Goal: Task Accomplishment & Management: Use online tool/utility

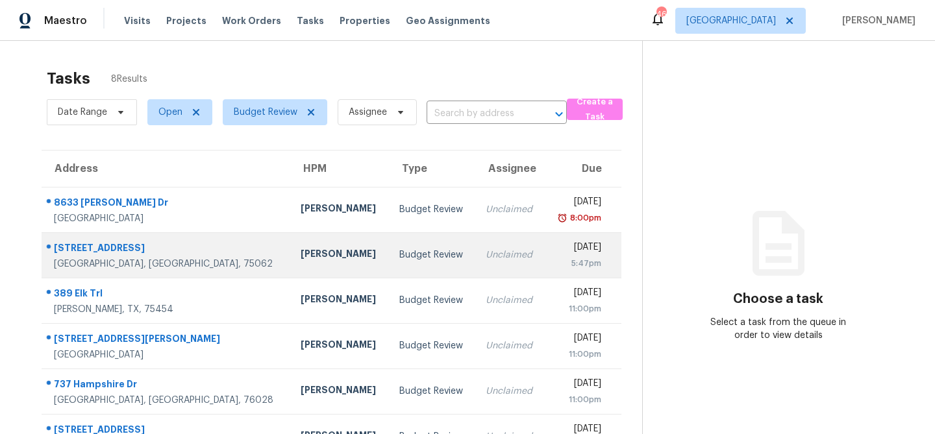
scroll to position [127, 0]
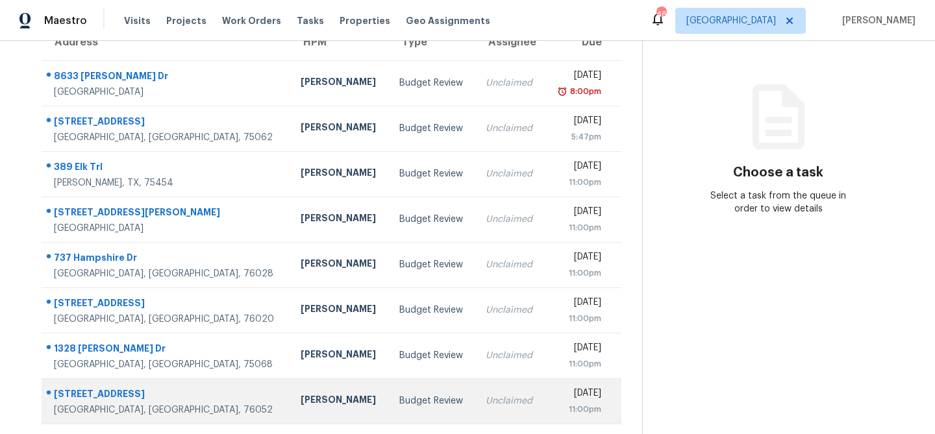
click at [301, 398] on div "[PERSON_NAME]" at bounding box center [340, 401] width 78 height 16
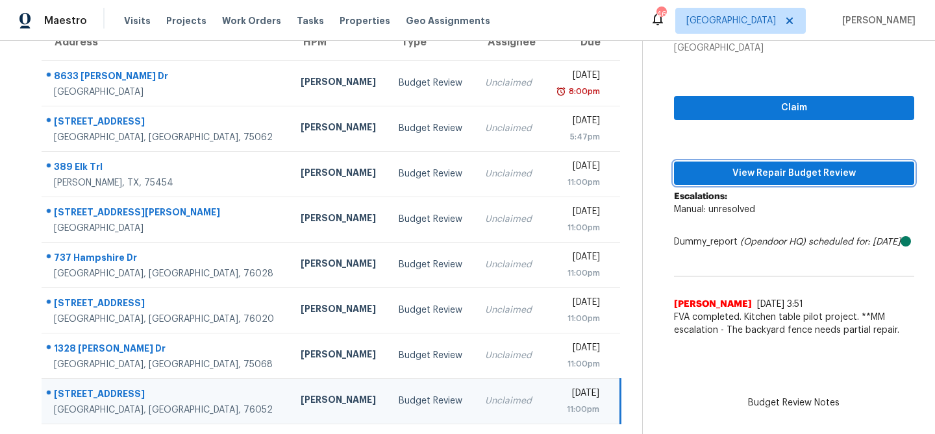
click at [785, 171] on span "View Repair Budget Review" at bounding box center [793, 174] width 219 height 16
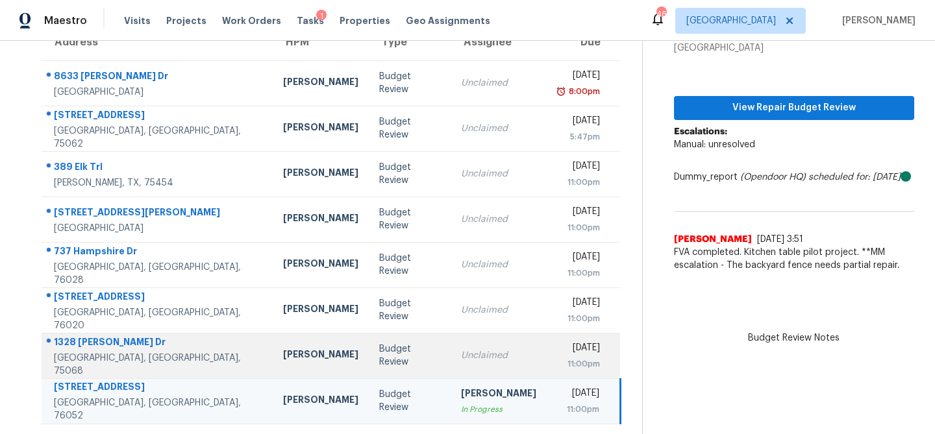
click at [461, 358] on div "Unclaimed" at bounding box center [498, 355] width 75 height 13
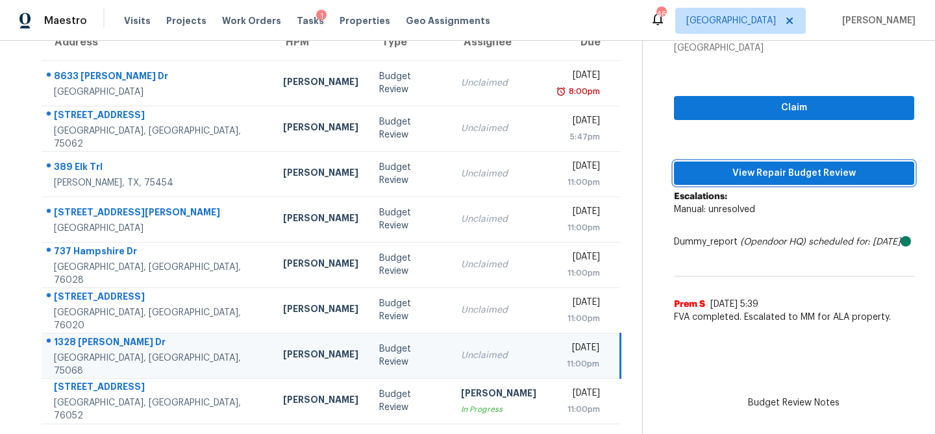
click at [735, 171] on span "View Repair Budget Review" at bounding box center [793, 174] width 219 height 16
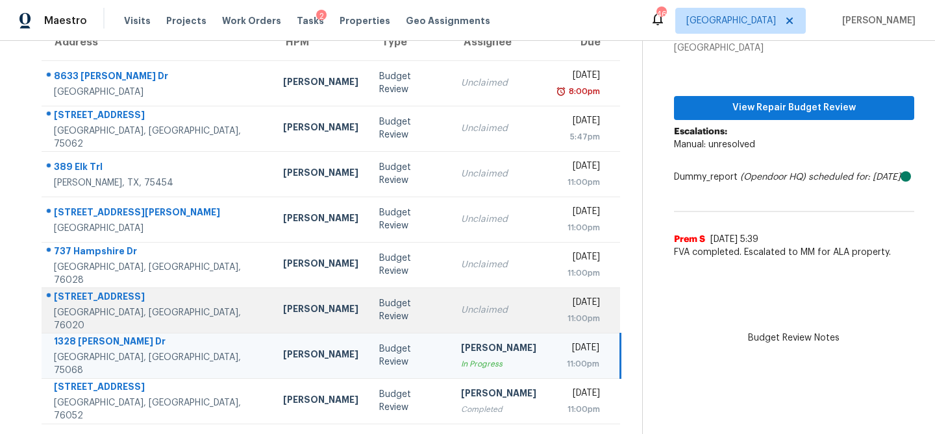
click at [379, 307] on div "Budget Review" at bounding box center [409, 310] width 61 height 26
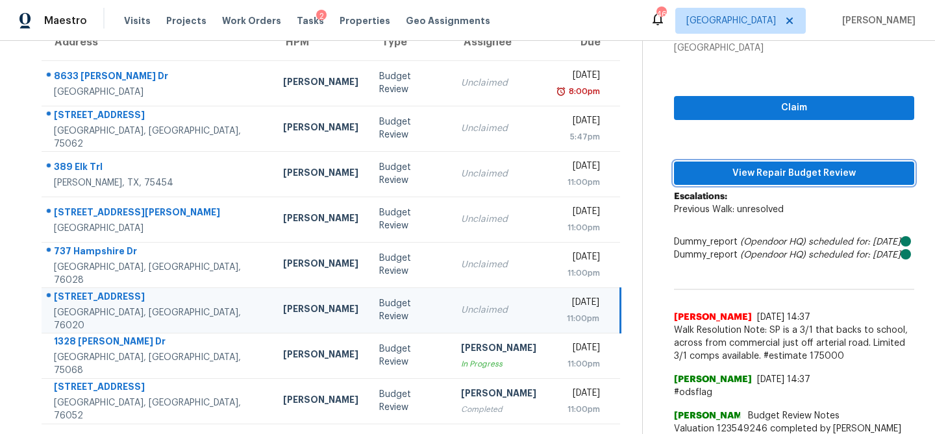
click at [715, 166] on span "View Repair Budget Review" at bounding box center [793, 174] width 219 height 16
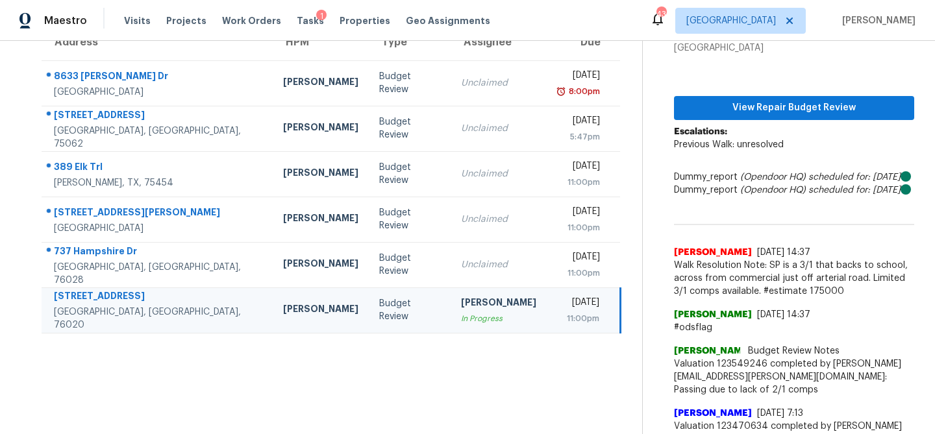
scroll to position [0, 0]
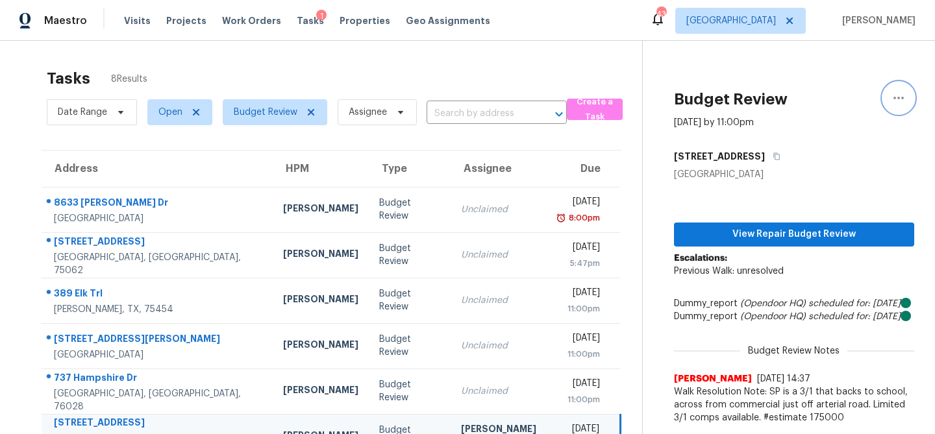
click at [900, 96] on icon "button" at bounding box center [899, 98] width 16 height 16
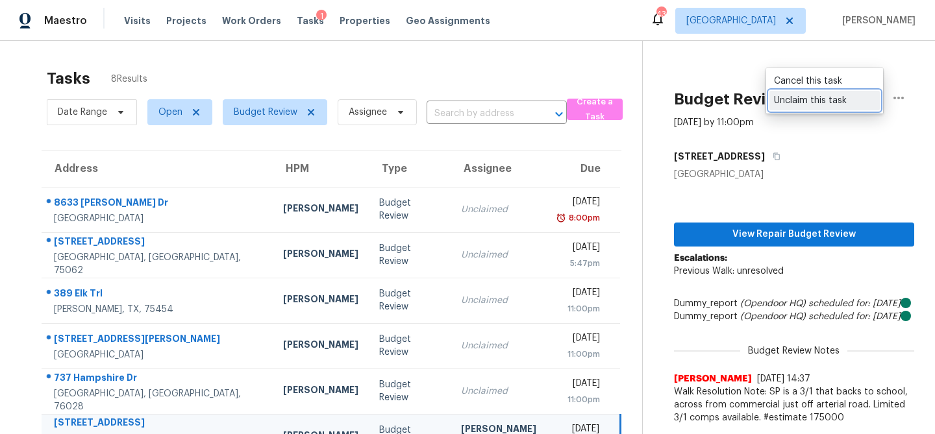
click at [848, 106] on div "Unclaim this task" at bounding box center [824, 100] width 101 height 13
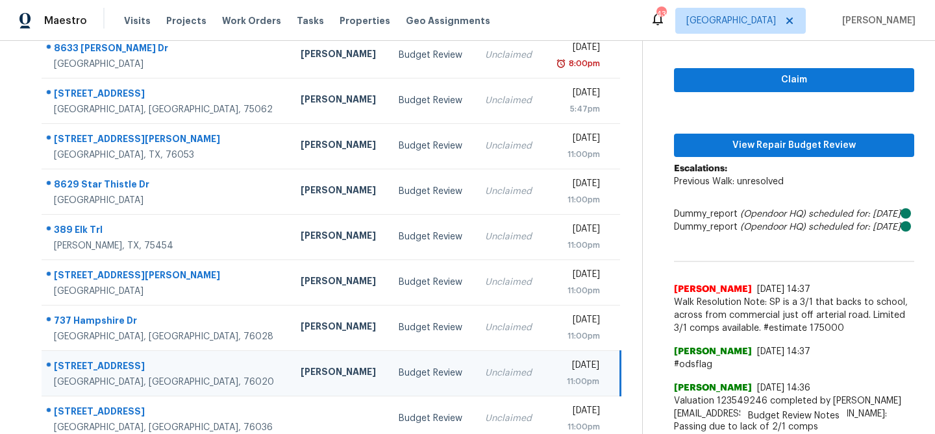
scroll to position [167, 0]
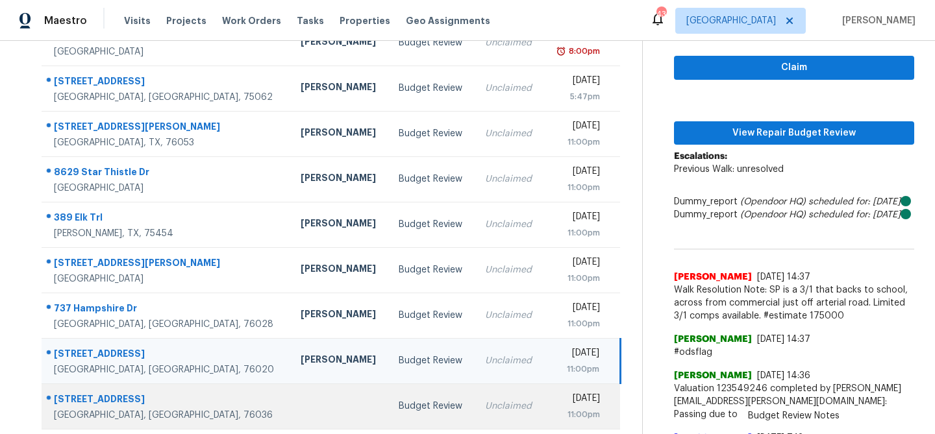
click at [399, 400] on div "Budget Review" at bounding box center [432, 406] width 66 height 13
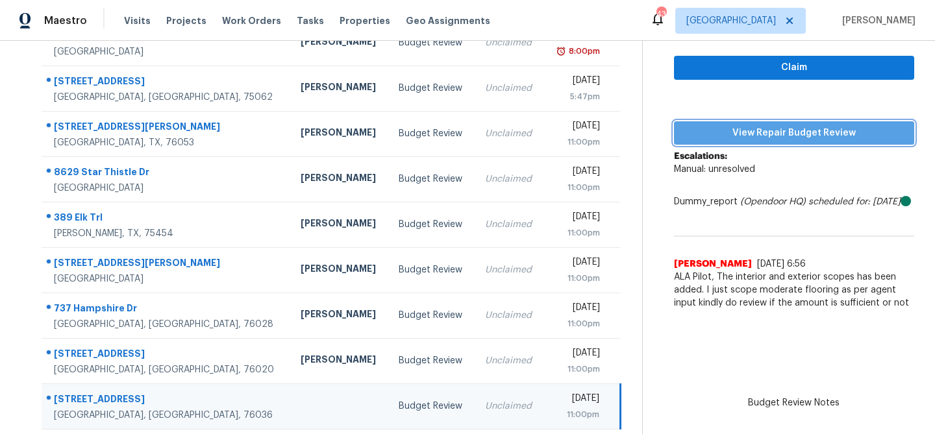
click at [739, 140] on span "View Repair Budget Review" at bounding box center [793, 133] width 219 height 16
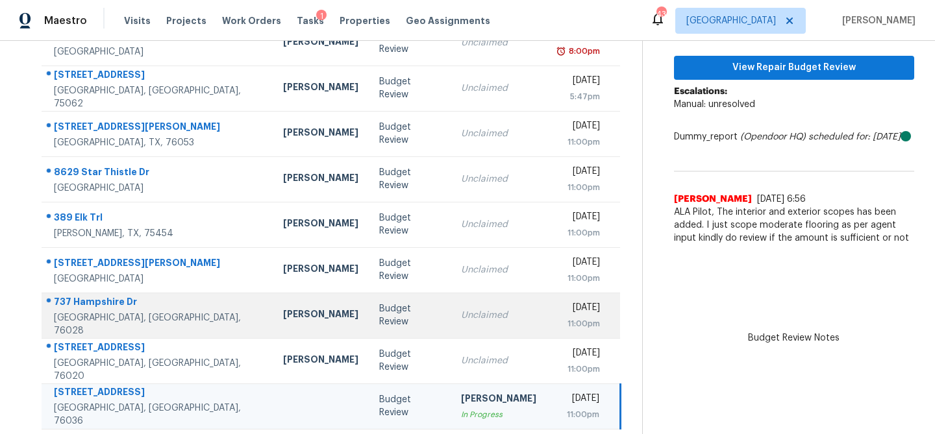
click at [379, 315] on div "Budget Review" at bounding box center [409, 315] width 61 height 26
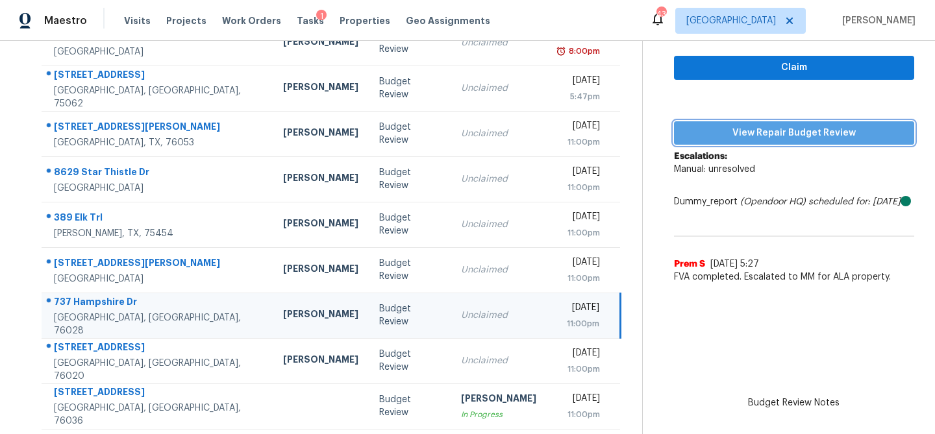
click at [783, 138] on span "View Repair Budget Review" at bounding box center [793, 133] width 219 height 16
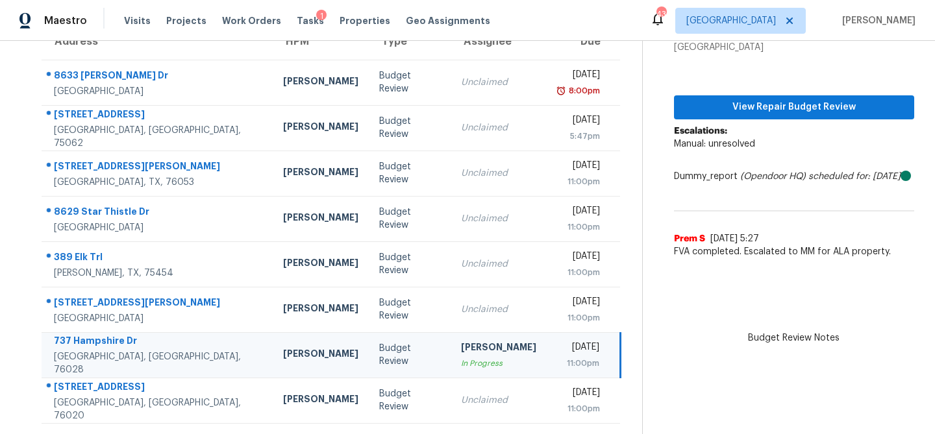
scroll to position [127, 0]
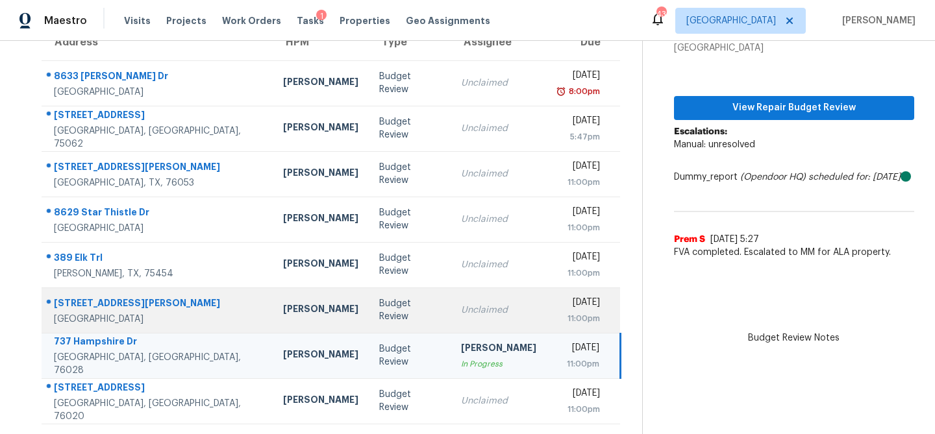
click at [369, 301] on td "Budget Review" at bounding box center [410, 310] width 82 height 45
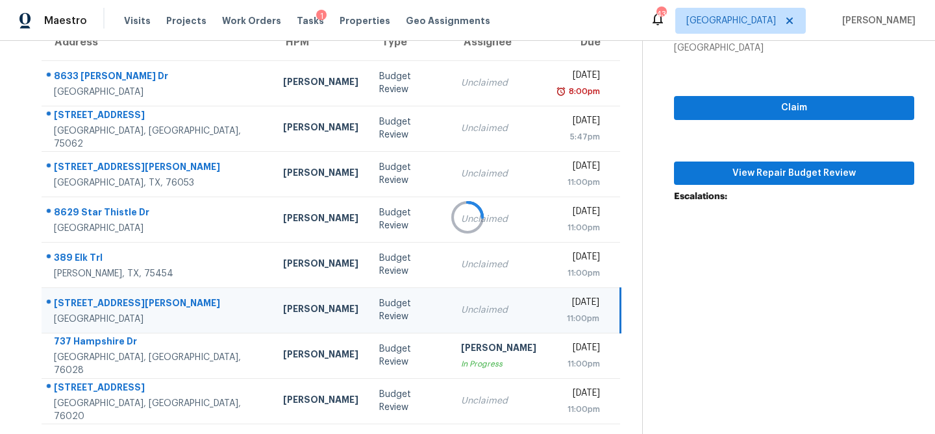
scroll to position [167, 0]
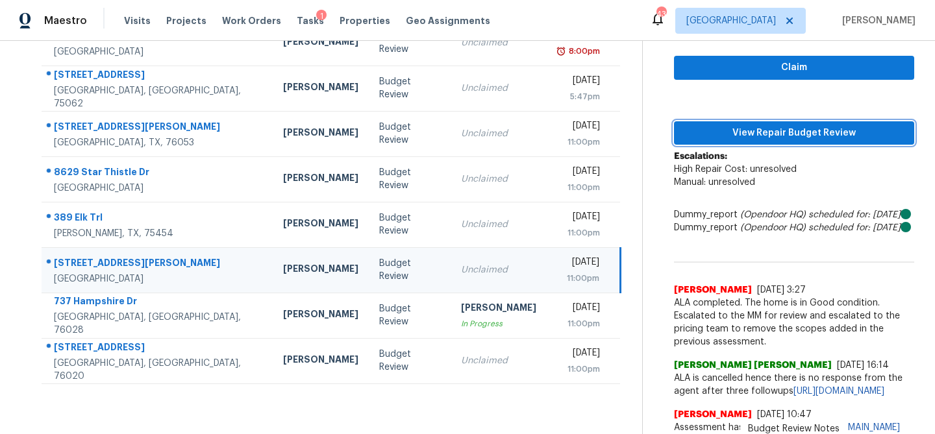
click at [772, 142] on button "View Repair Budget Review" at bounding box center [794, 133] width 240 height 24
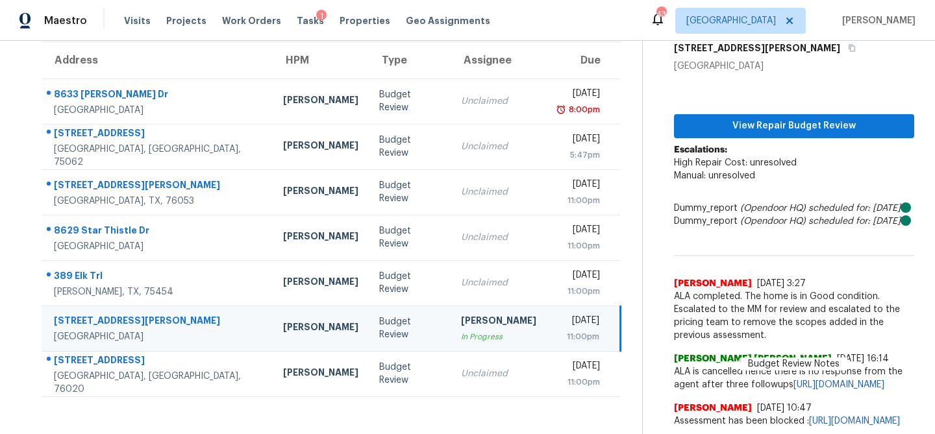
scroll to position [147, 0]
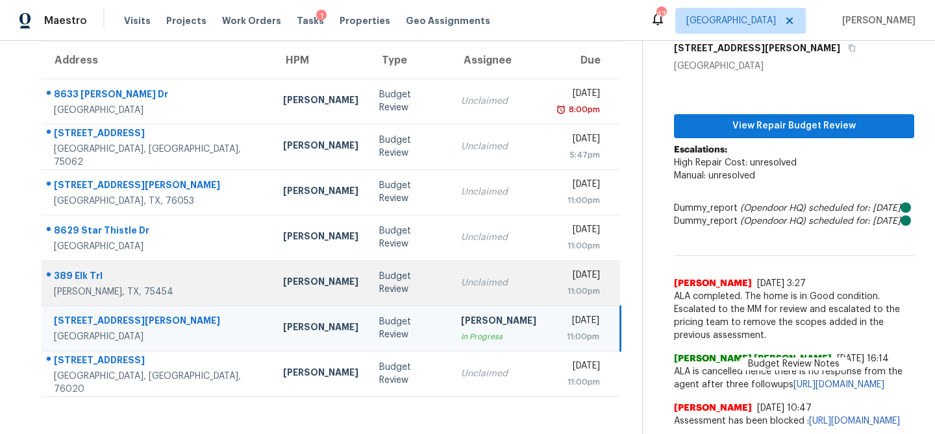
click at [450, 260] on td "Unclaimed" at bounding box center [498, 282] width 96 height 45
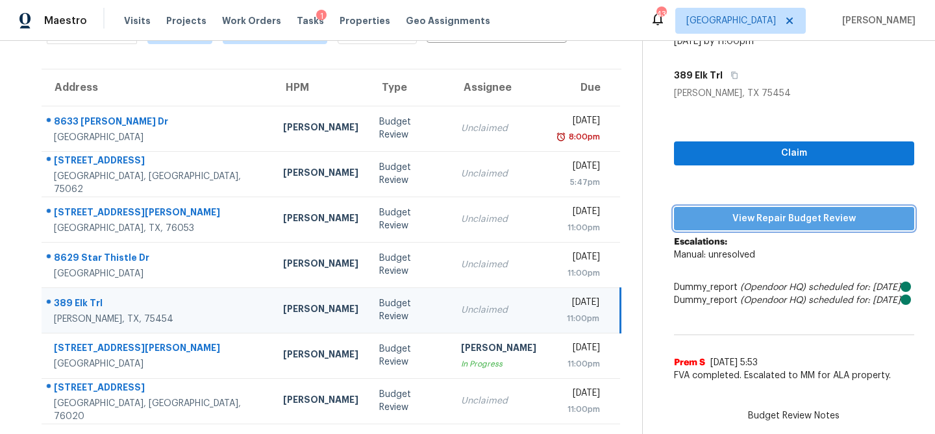
click at [735, 216] on span "View Repair Budget Review" at bounding box center [793, 219] width 219 height 16
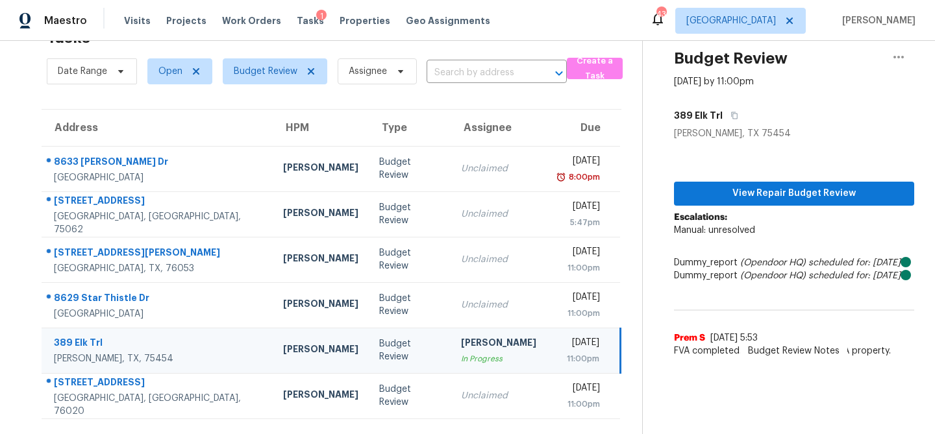
scroll to position [41, 0]
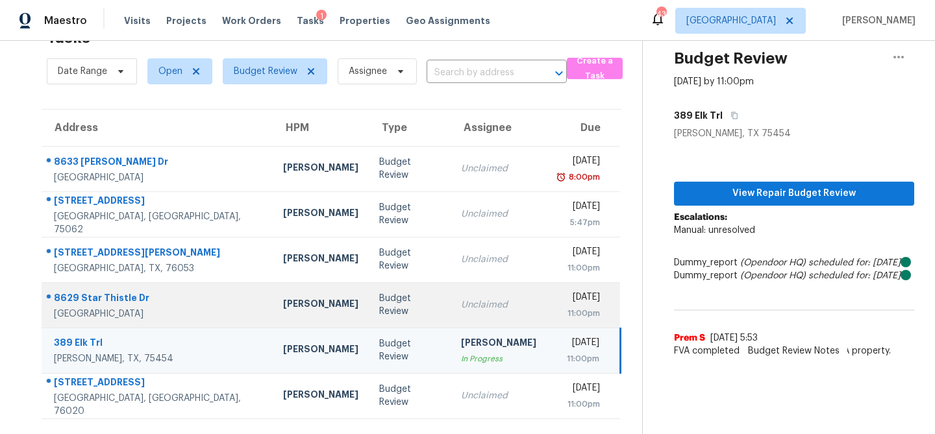
click at [379, 304] on div "Budget Review" at bounding box center [409, 305] width 61 height 26
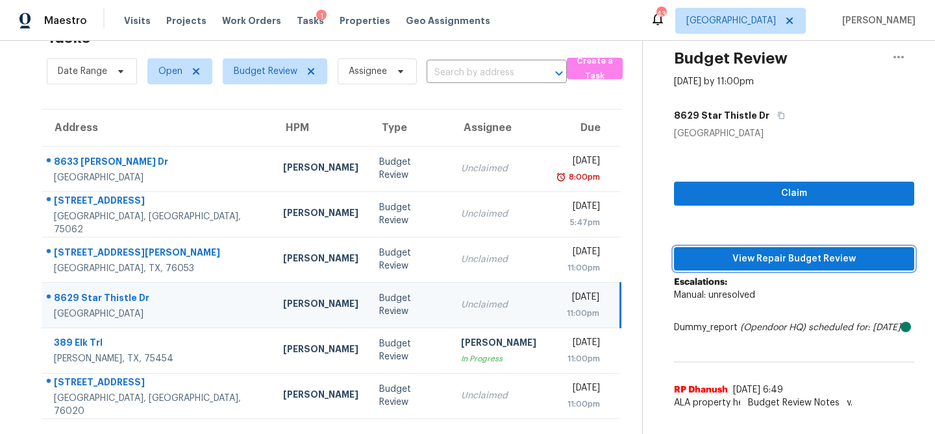
click at [717, 255] on span "View Repair Budget Review" at bounding box center [793, 259] width 219 height 16
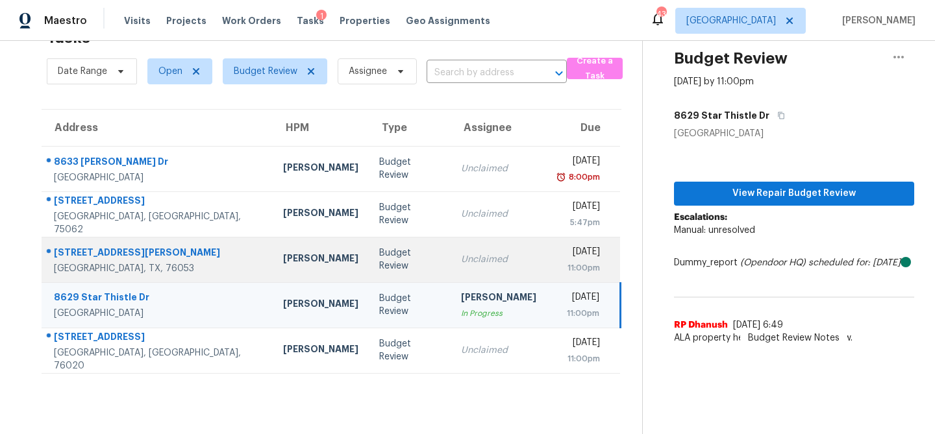
click at [369, 261] on td "Budget Review" at bounding box center [410, 259] width 82 height 45
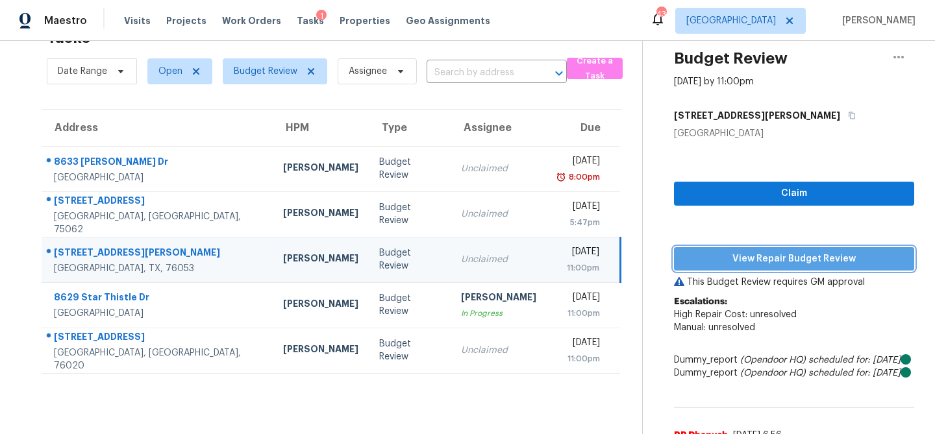
click at [778, 256] on span "View Repair Budget Review" at bounding box center [793, 259] width 219 height 16
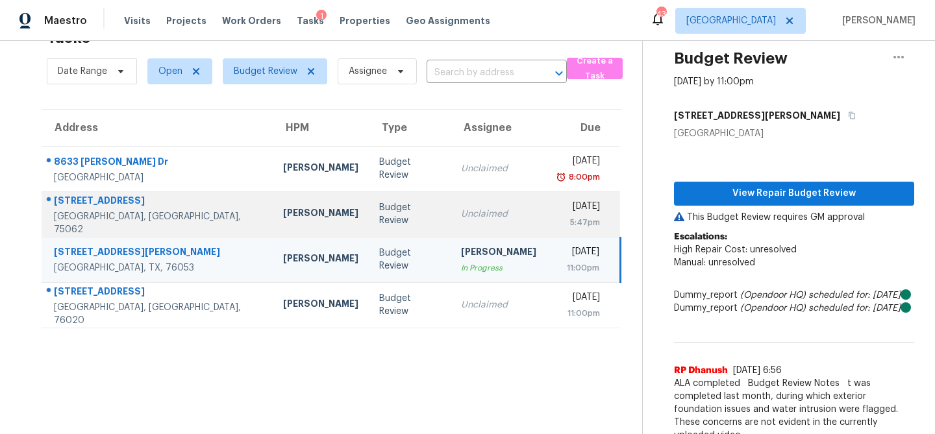
click at [380, 208] on td "Budget Review" at bounding box center [410, 213] width 82 height 45
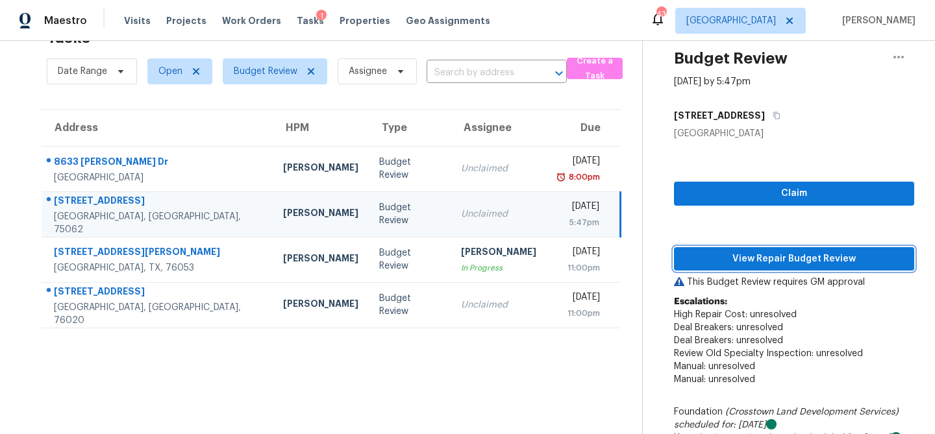
click at [722, 254] on span "View Repair Budget Review" at bounding box center [793, 259] width 219 height 16
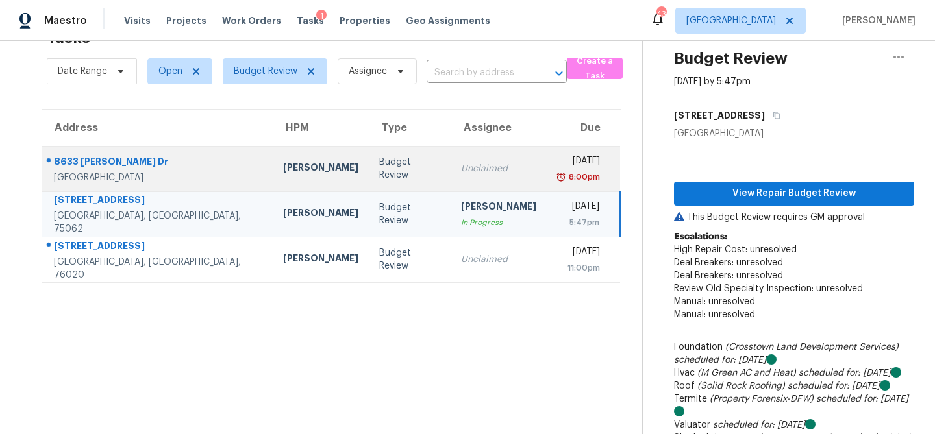
click at [273, 182] on td "RonDerrick Jackson" at bounding box center [321, 168] width 96 height 45
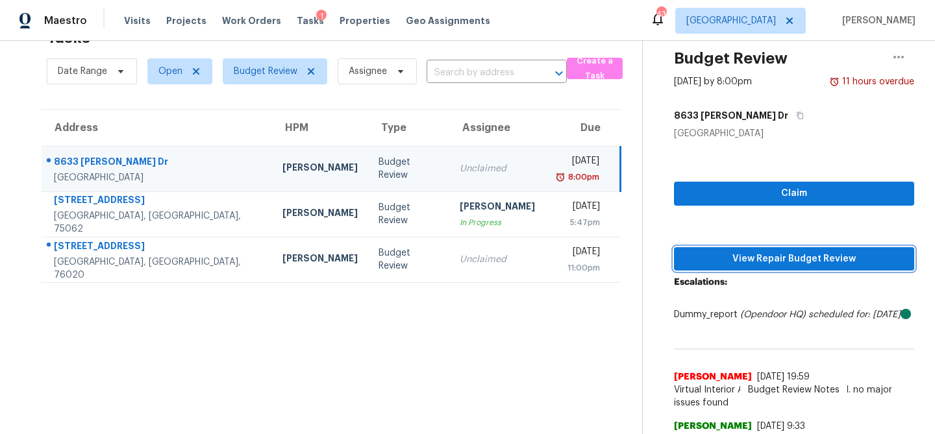
click at [689, 259] on span "View Repair Budget Review" at bounding box center [793, 259] width 219 height 16
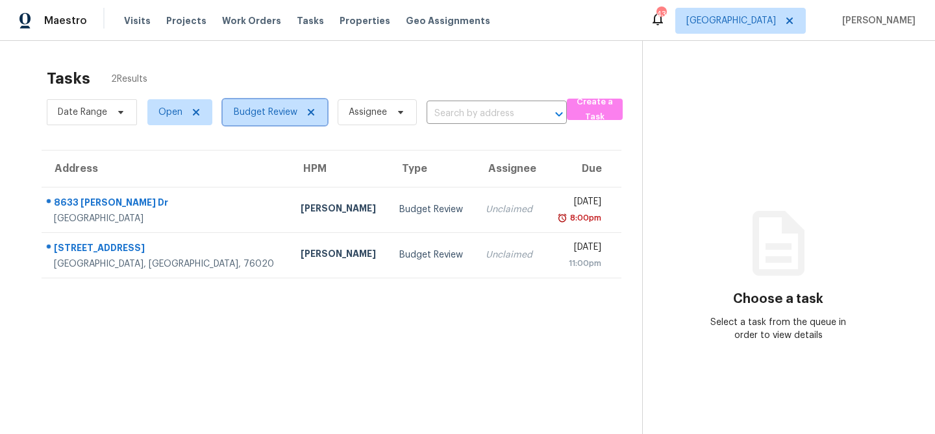
click at [260, 111] on span "Budget Review" at bounding box center [266, 112] width 64 height 13
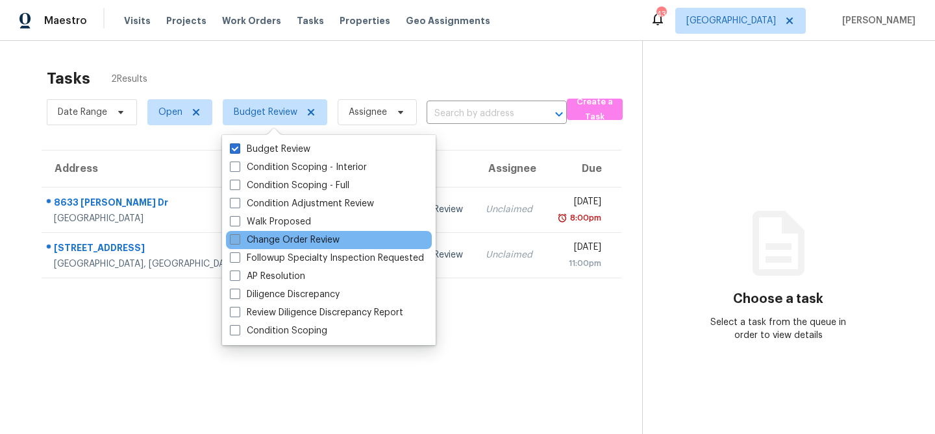
click at [242, 241] on label "Change Order Review" at bounding box center [285, 240] width 110 height 13
click at [238, 241] on input "Change Order Review" at bounding box center [234, 238] width 8 height 8
checkbox input "true"
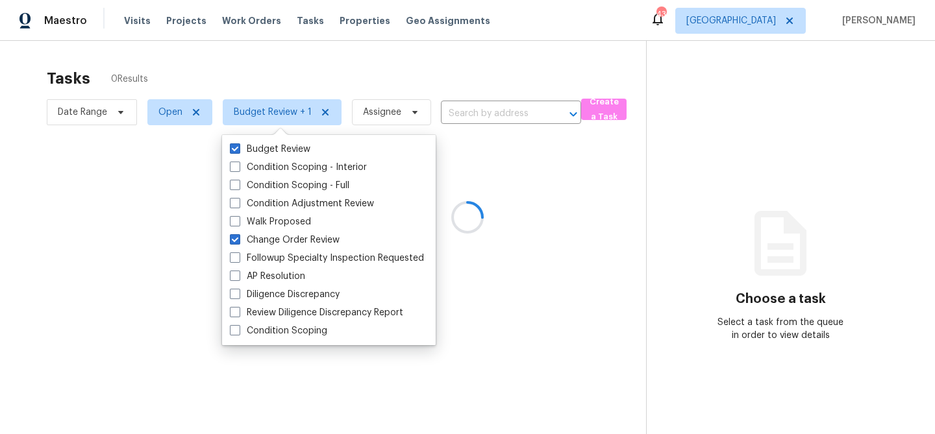
click at [385, 61] on div at bounding box center [467, 217] width 935 height 434
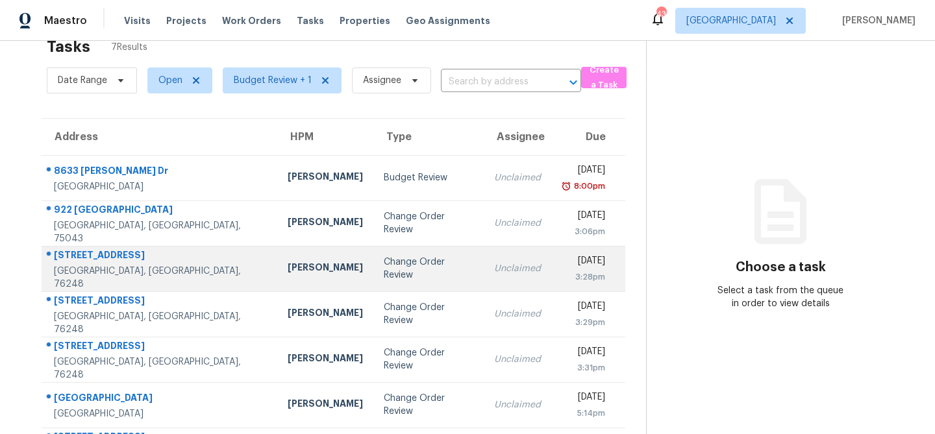
scroll to position [81, 0]
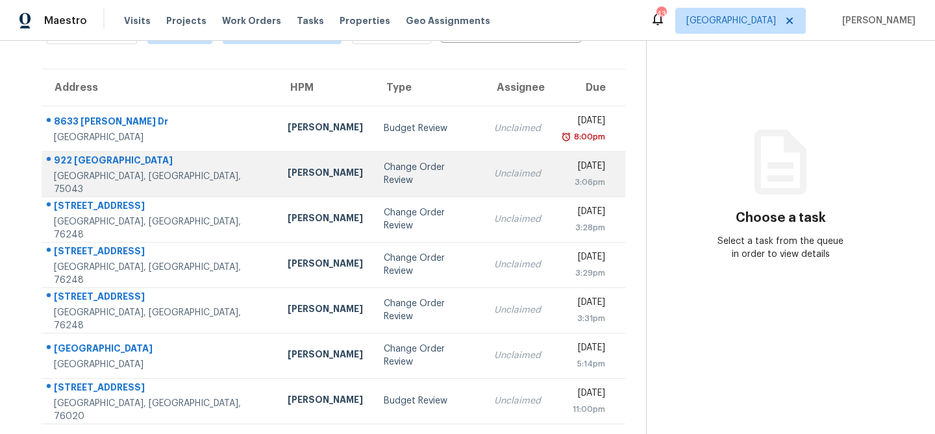
click at [277, 182] on td "Brad Limes" at bounding box center [325, 173] width 96 height 45
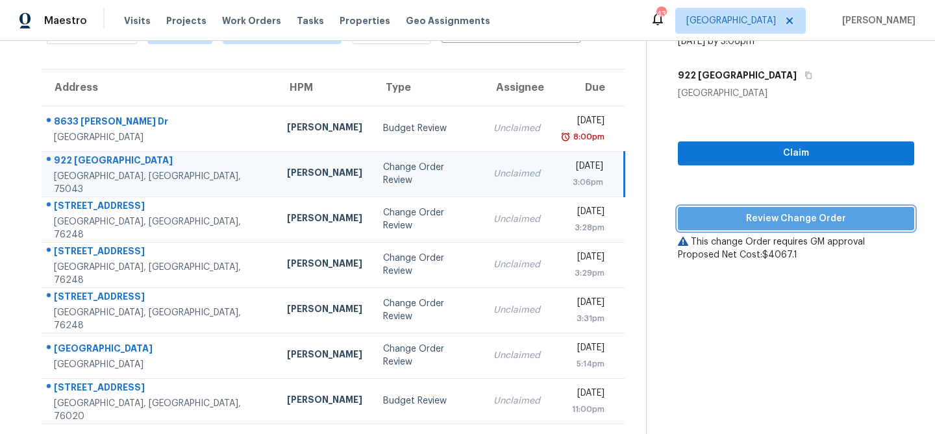
click at [813, 221] on span "Review Change Order" at bounding box center [795, 219] width 215 height 16
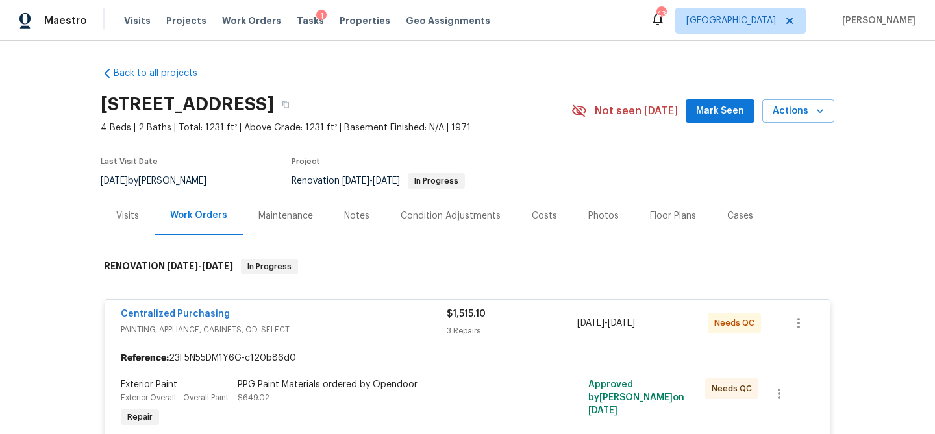
click at [532, 215] on div "Costs" at bounding box center [544, 216] width 25 height 13
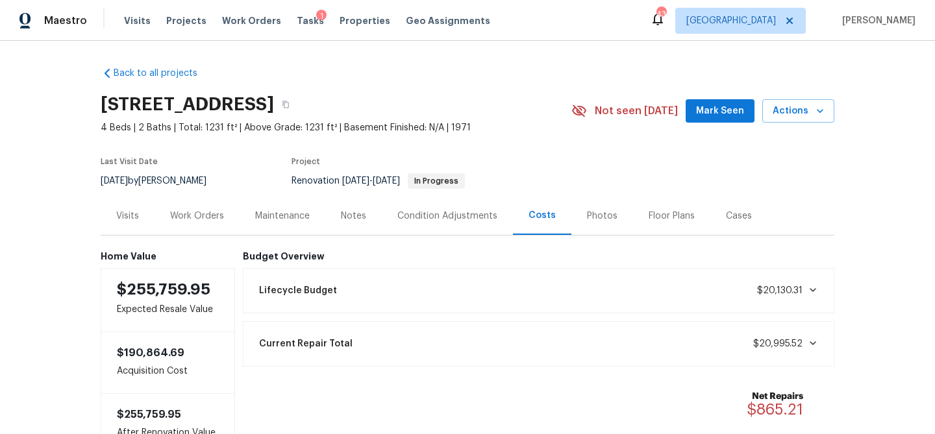
click at [416, 215] on div "Condition Adjustments" at bounding box center [447, 216] width 100 height 13
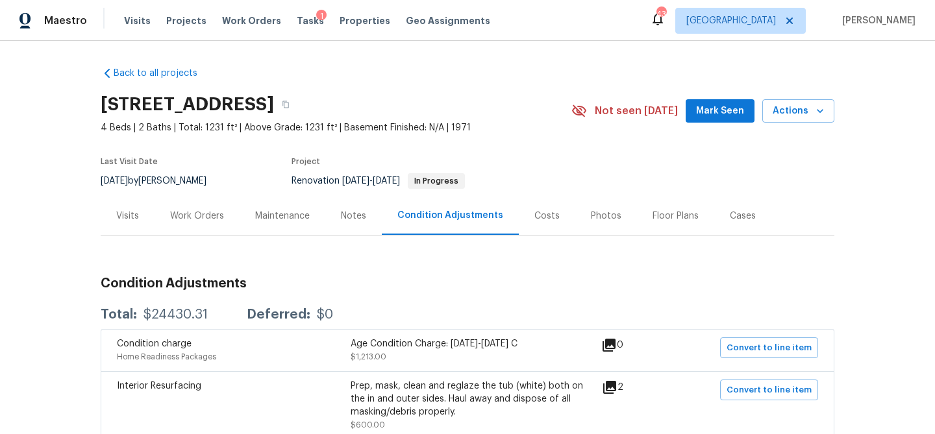
click at [207, 219] on div "Work Orders" at bounding box center [197, 216] width 54 height 13
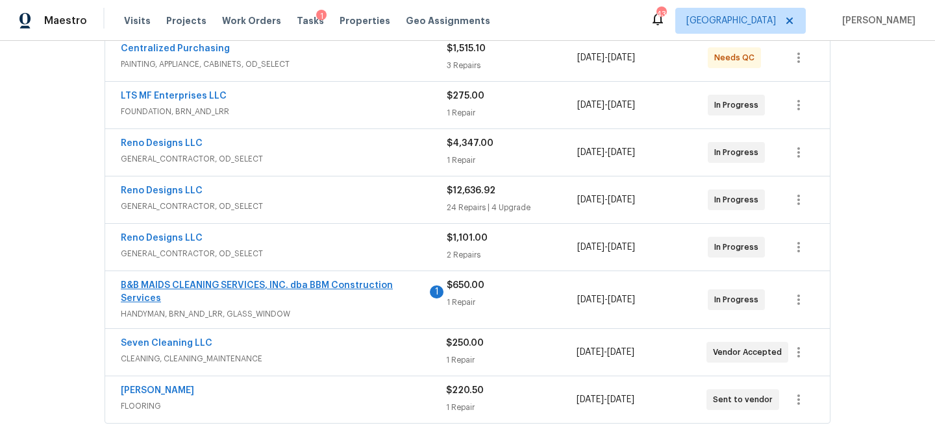
scroll to position [254, 0]
click at [163, 147] on link "Reno Designs LLC" at bounding box center [162, 144] width 82 height 9
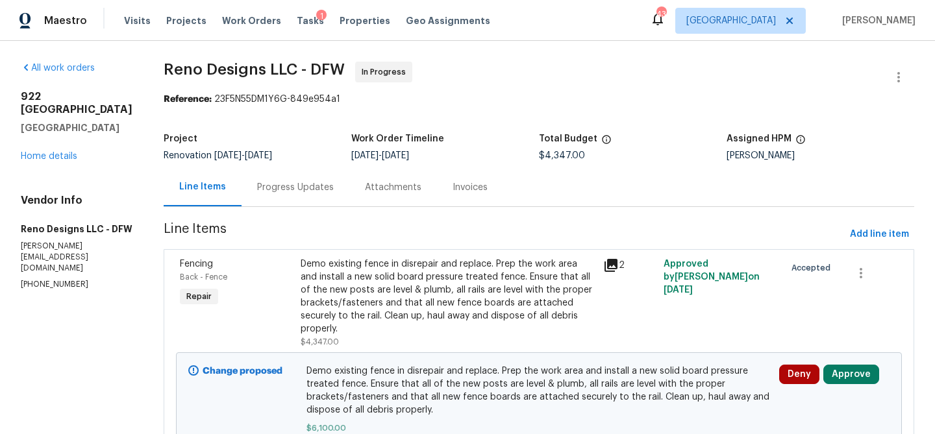
scroll to position [80, 0]
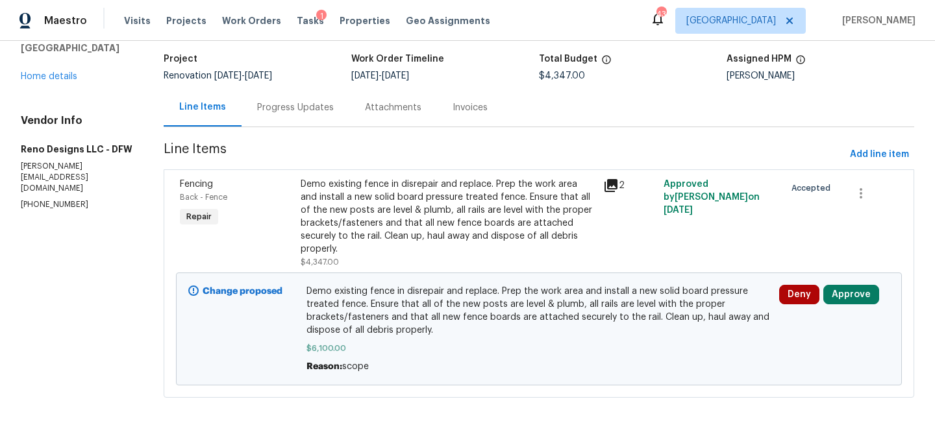
click at [610, 185] on icon at bounding box center [610, 185] width 13 height 13
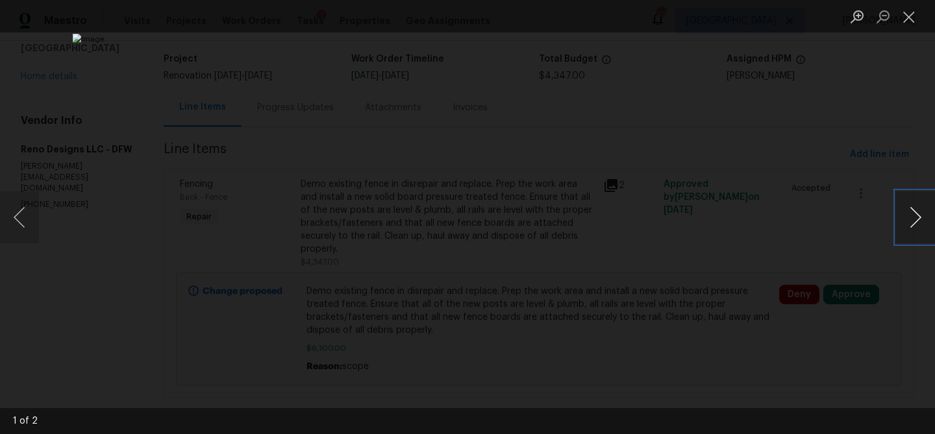
click at [907, 220] on button "Next image" at bounding box center [915, 217] width 39 height 52
click at [910, 21] on button "Close lightbox" at bounding box center [909, 16] width 26 height 23
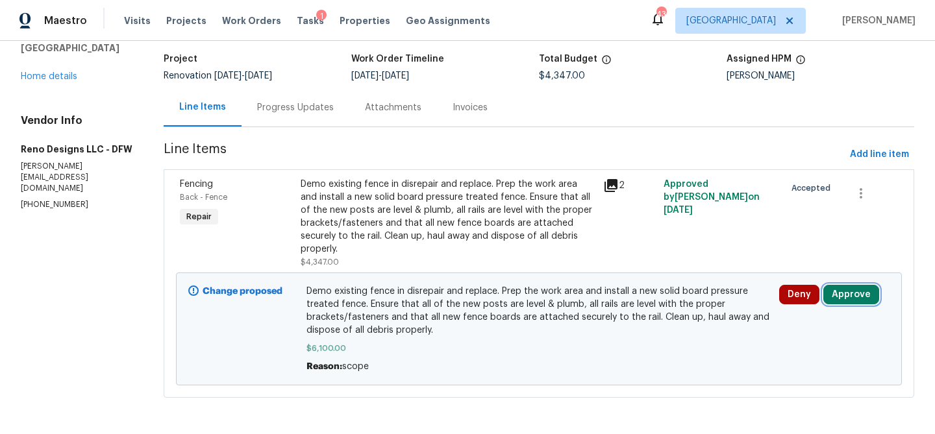
click at [837, 291] on button "Approve" at bounding box center [851, 294] width 56 height 19
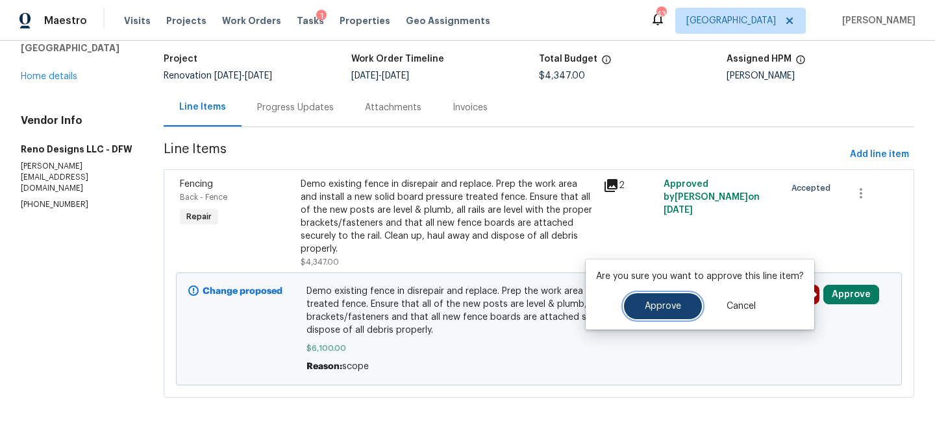
click at [650, 309] on span "Approve" at bounding box center [663, 307] width 36 height 10
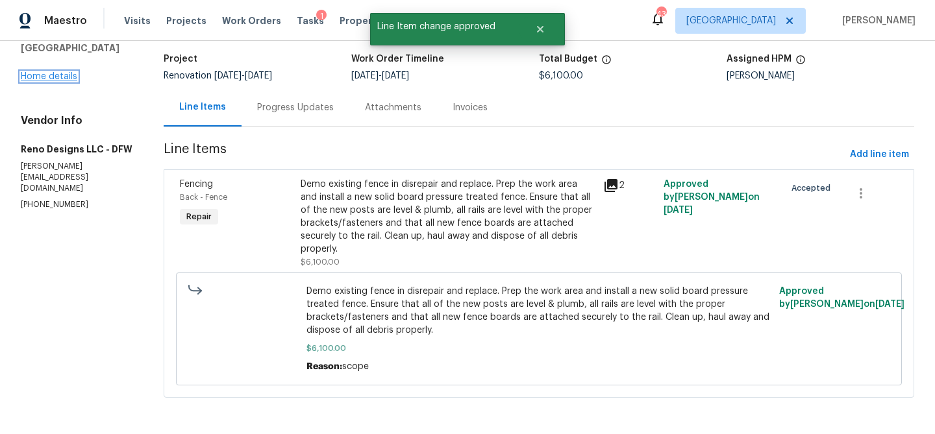
click at [61, 72] on link "Home details" at bounding box center [49, 76] width 56 height 9
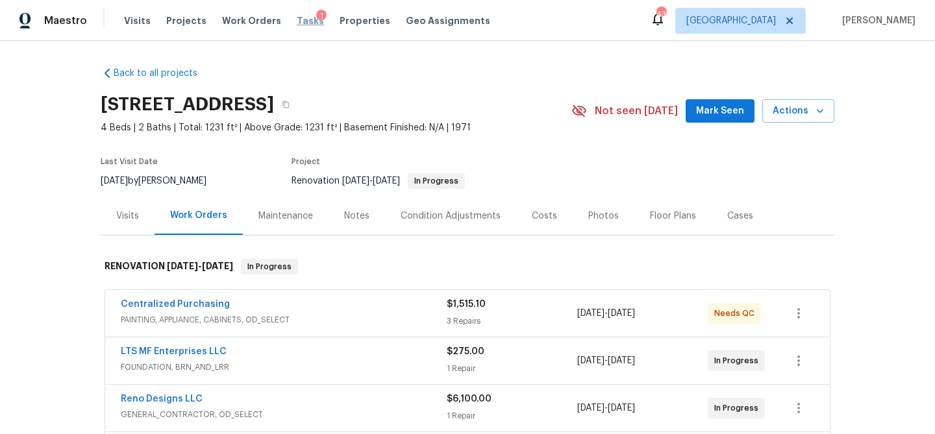
click at [297, 23] on span "Tasks" at bounding box center [310, 20] width 27 height 9
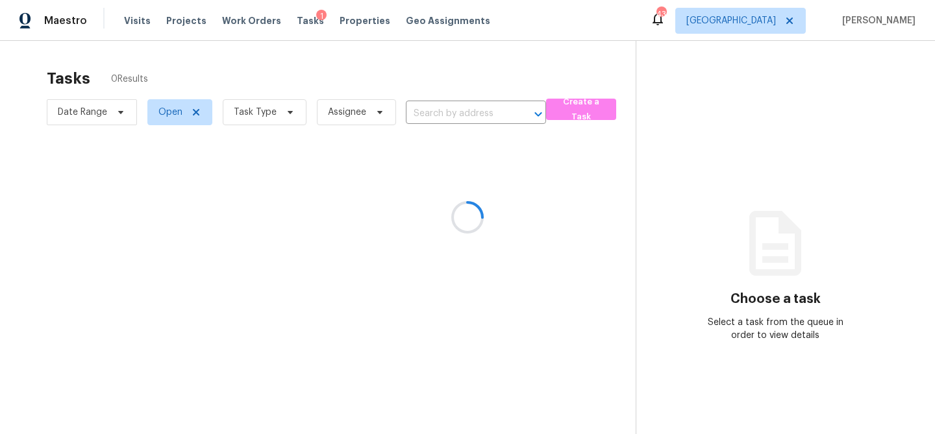
click at [292, 112] on div at bounding box center [467, 217] width 935 height 434
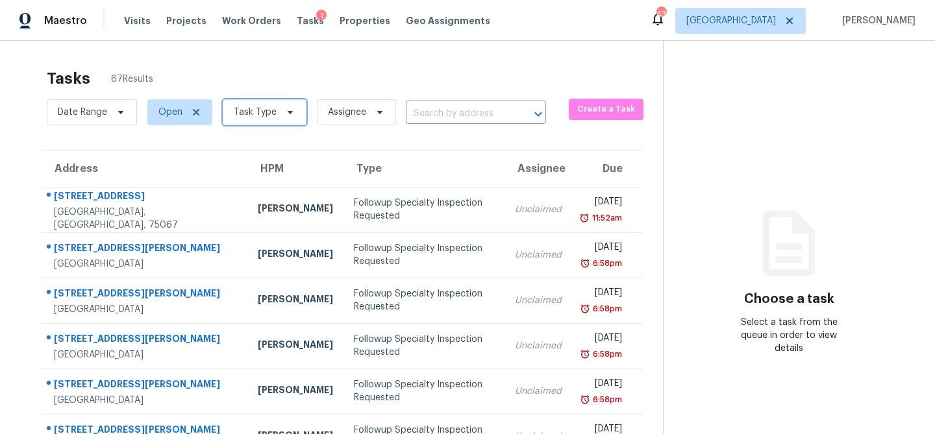
click at [292, 112] on icon at bounding box center [290, 112] width 10 height 10
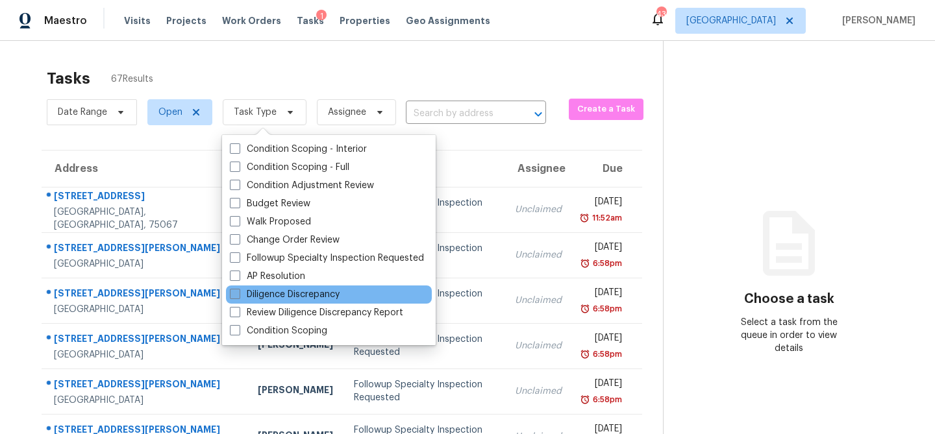
click at [276, 295] on label "Diligence Discrepancy" at bounding box center [285, 294] width 110 height 13
click at [238, 295] on input "Diligence Discrepancy" at bounding box center [234, 292] width 8 height 8
checkbox input "true"
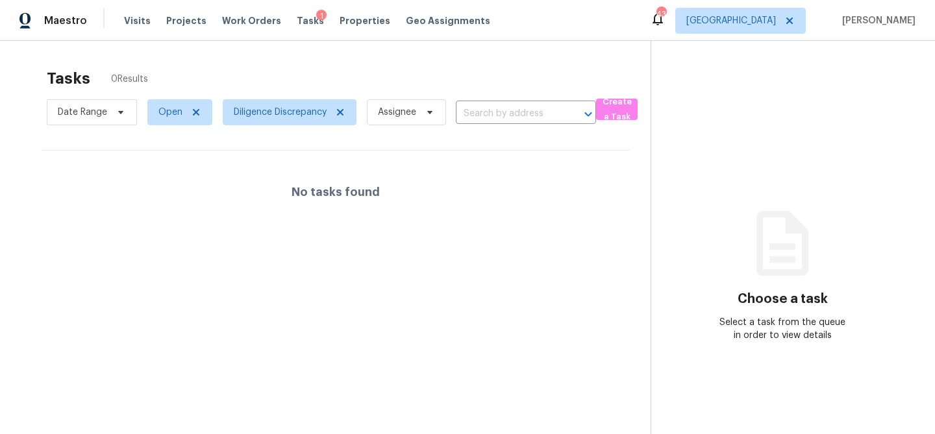
click at [352, 69] on div "Tasks 0 Results" at bounding box center [349, 79] width 604 height 34
click at [131, 19] on span "Visits" at bounding box center [137, 20] width 27 height 13
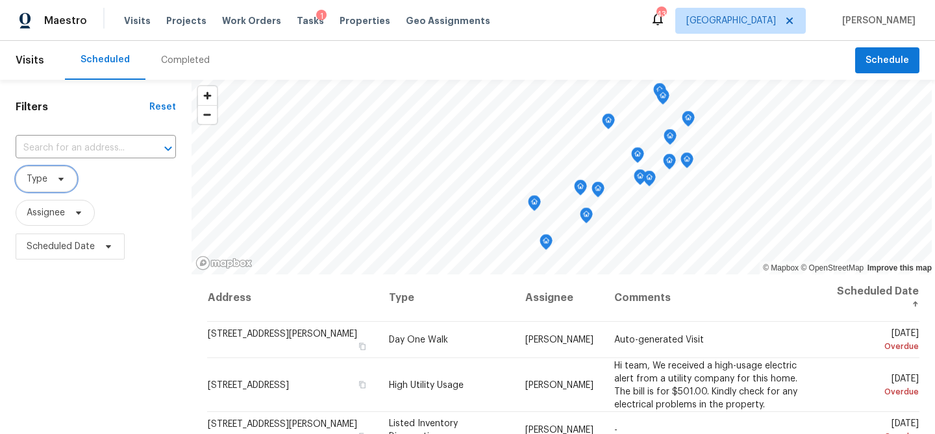
click at [60, 184] on icon at bounding box center [61, 179] width 10 height 10
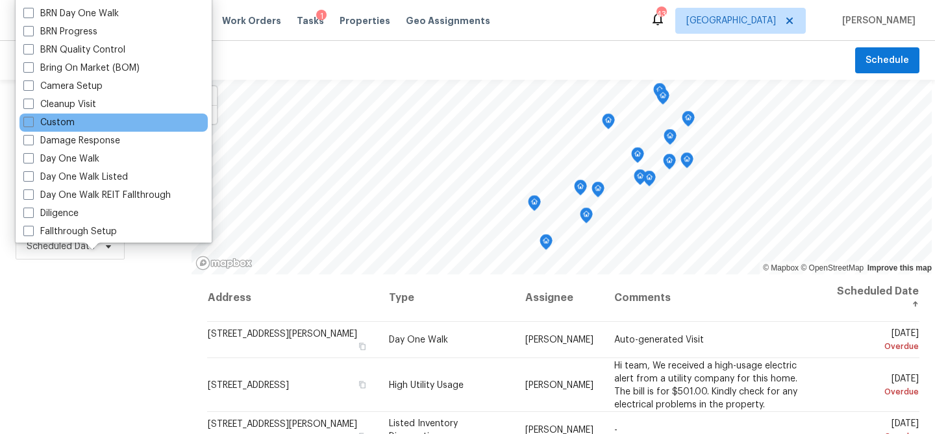
scroll to position [88, 0]
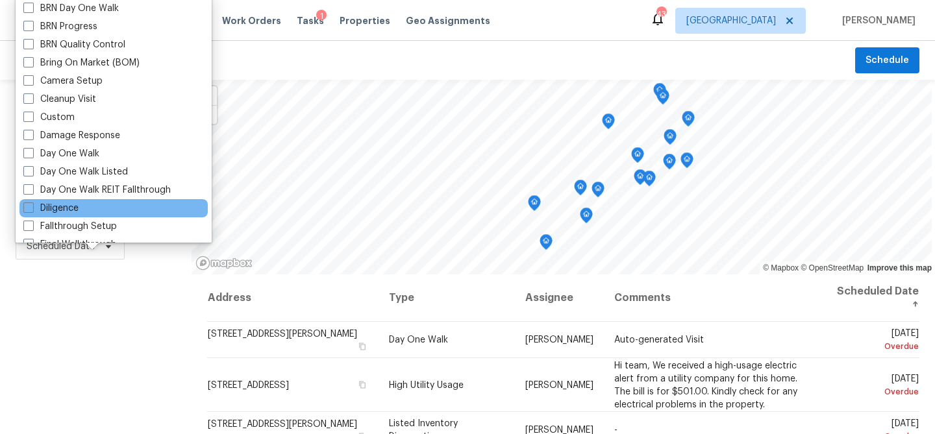
click at [91, 209] on div "Diligence" at bounding box center [113, 208] width 188 height 18
click at [62, 210] on label "Diligence" at bounding box center [50, 208] width 55 height 13
click at [32, 210] on input "Diligence" at bounding box center [27, 206] width 8 height 8
checkbox input "true"
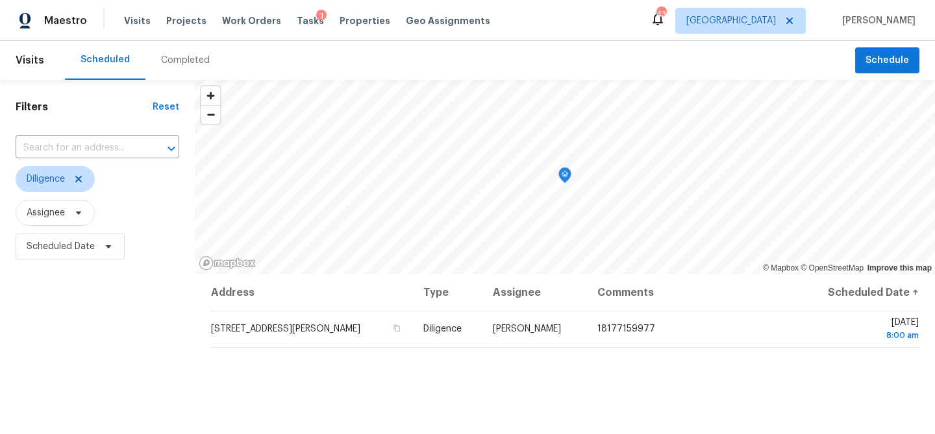
click at [117, 336] on div "Filters Reset ​ Diligence Assignee Scheduled Date" at bounding box center [97, 351] width 195 height 542
click at [297, 19] on span "Tasks" at bounding box center [310, 20] width 27 height 9
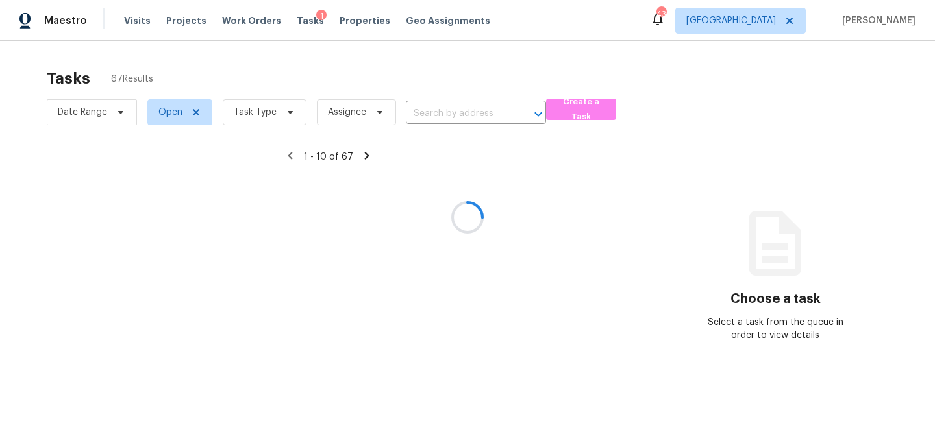
click at [282, 114] on div at bounding box center [467, 217] width 935 height 434
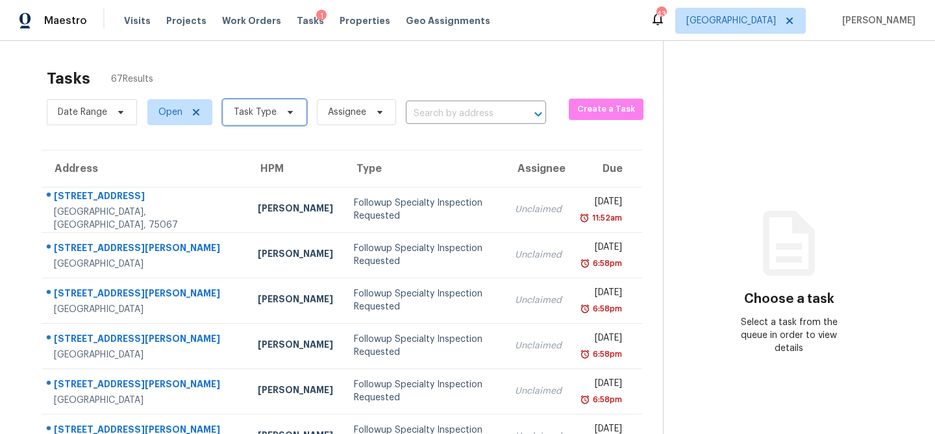
click at [282, 114] on span at bounding box center [288, 112] width 14 height 10
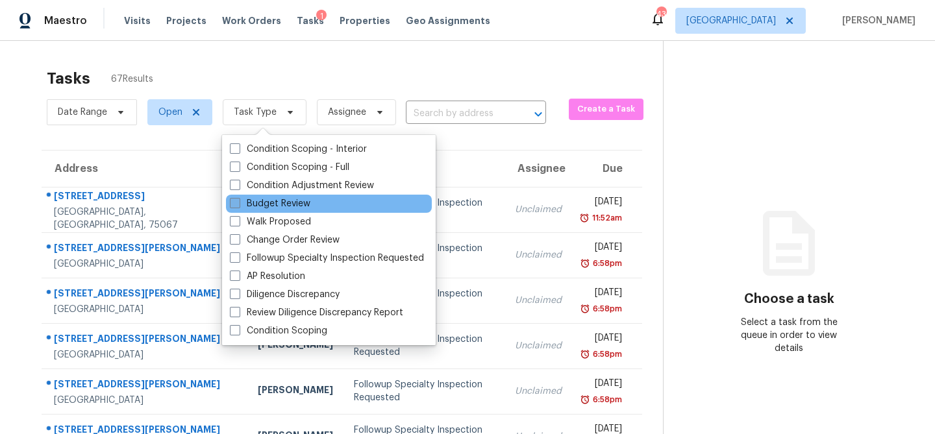
click at [273, 203] on label "Budget Review" at bounding box center [270, 203] width 80 height 13
click at [238, 203] on input "Budget Review" at bounding box center [234, 201] width 8 height 8
checkbox input "true"
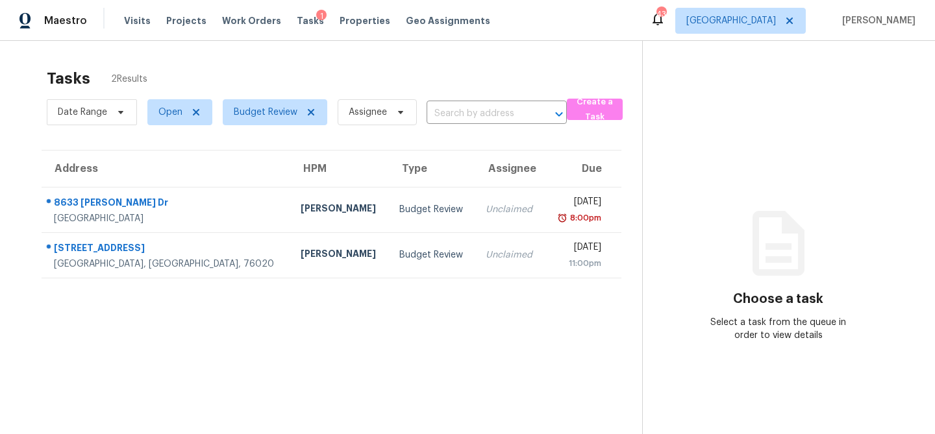
click at [278, 64] on div "Tasks 2 Results" at bounding box center [344, 79] width 595 height 34
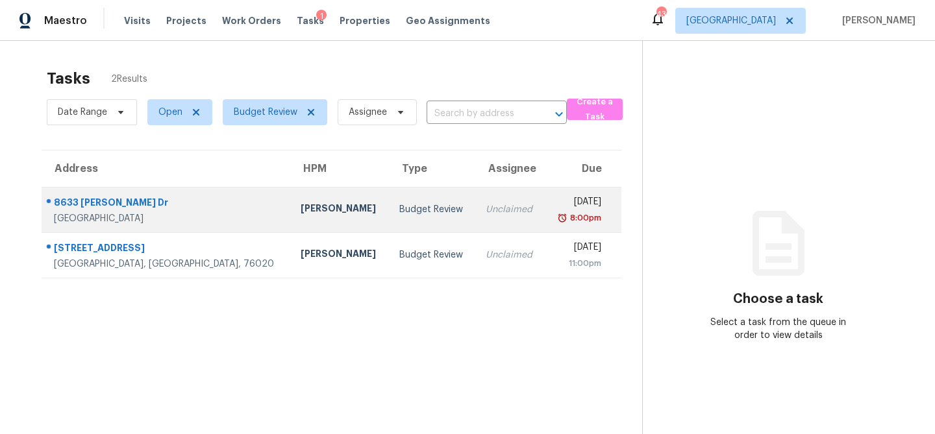
click at [301, 202] on div "RonDerrick Jackson" at bounding box center [340, 210] width 78 height 16
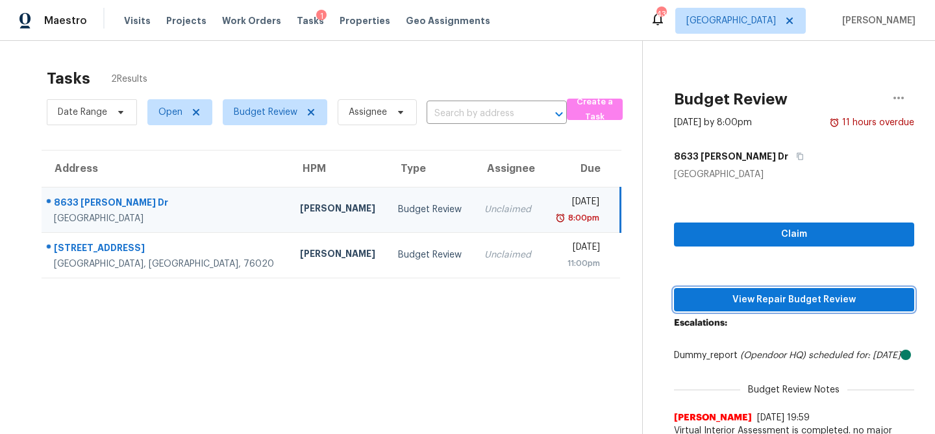
click at [749, 307] on span "View Repair Budget Review" at bounding box center [793, 300] width 219 height 16
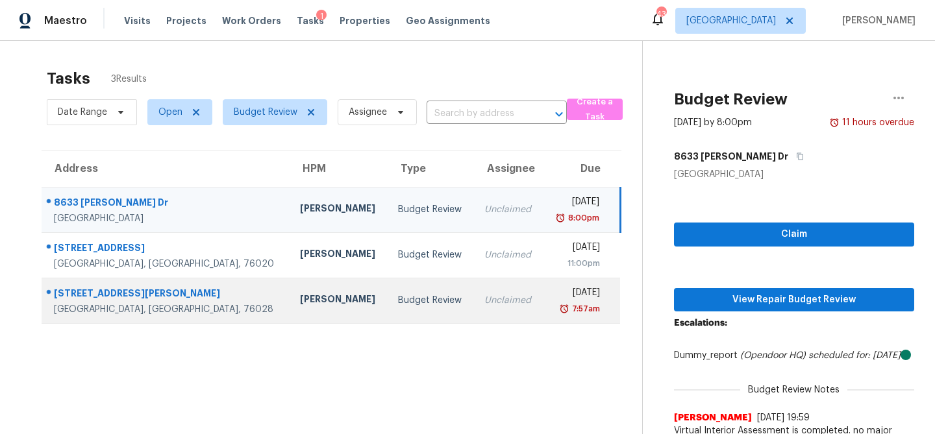
click at [300, 303] on div "Jason Fletcher" at bounding box center [338, 301] width 77 height 16
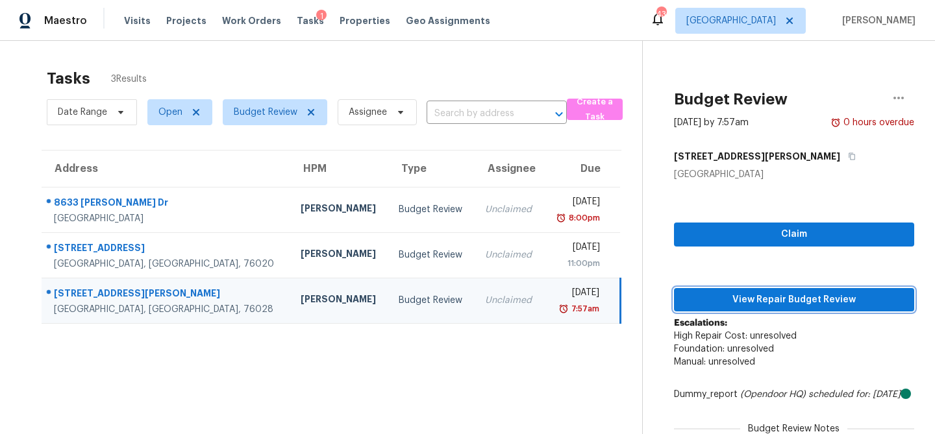
click at [727, 295] on span "View Repair Budget Review" at bounding box center [793, 300] width 219 height 16
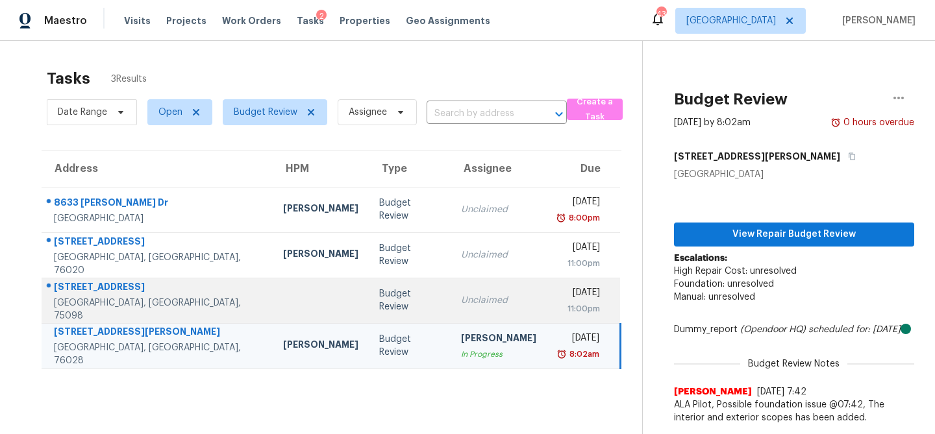
click at [379, 299] on div "Budget Review" at bounding box center [409, 301] width 61 height 26
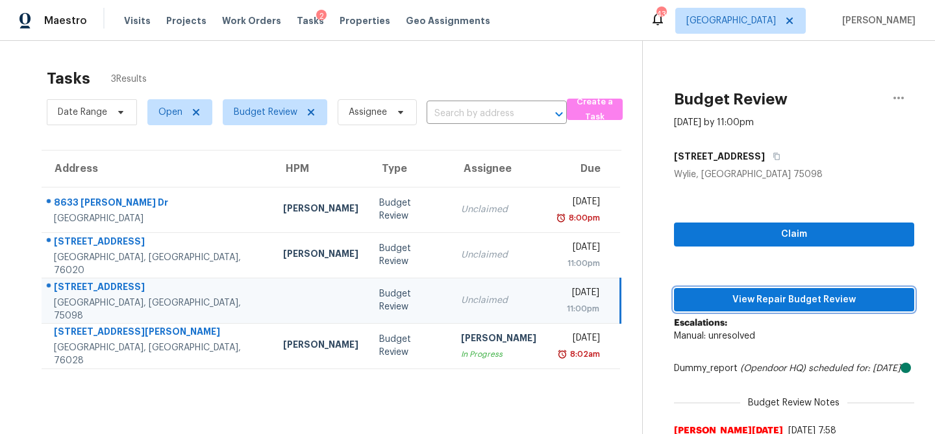
click at [750, 297] on span "View Repair Budget Review" at bounding box center [793, 300] width 219 height 16
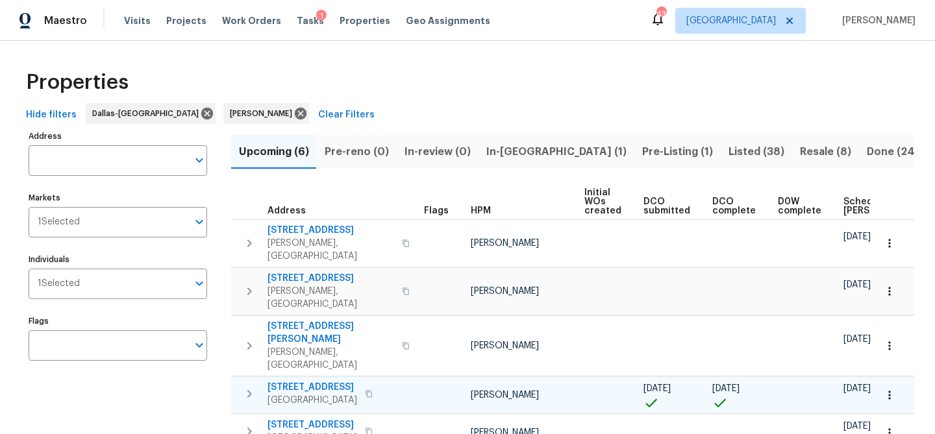
scroll to position [0, 143]
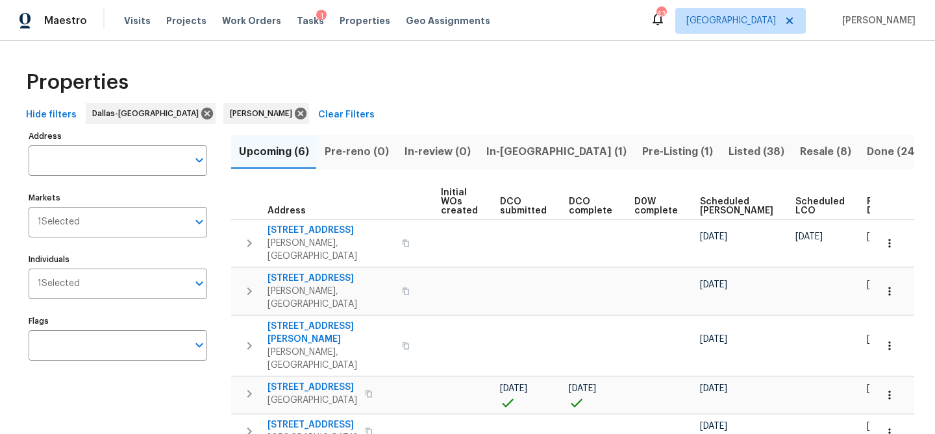
click at [866, 206] on div "Ready Date" at bounding box center [886, 206] width 40 height 18
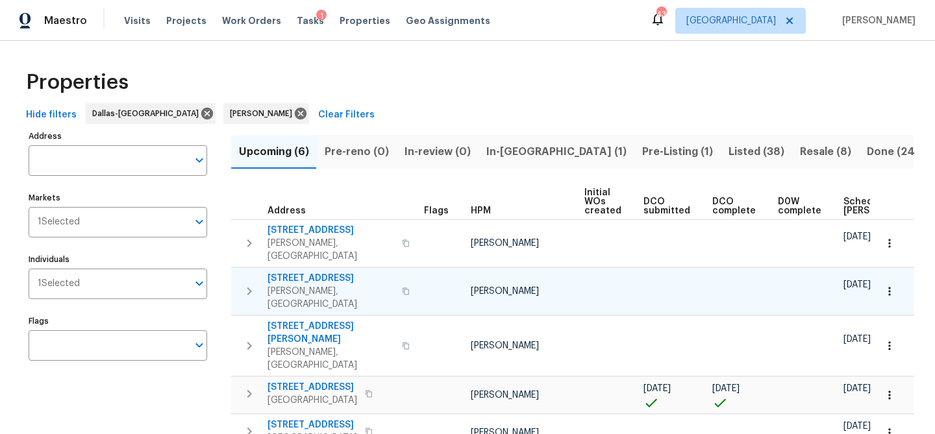
scroll to position [0, 158]
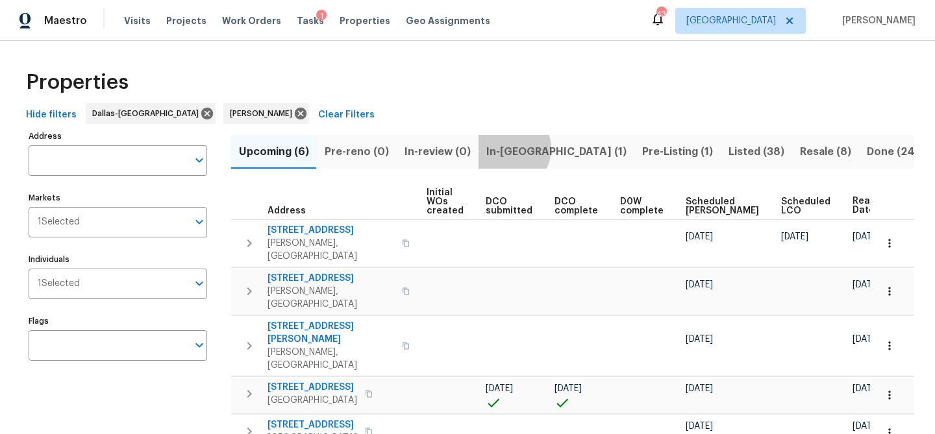
click at [502, 148] on span "In-reno (1)" at bounding box center [556, 152] width 140 height 18
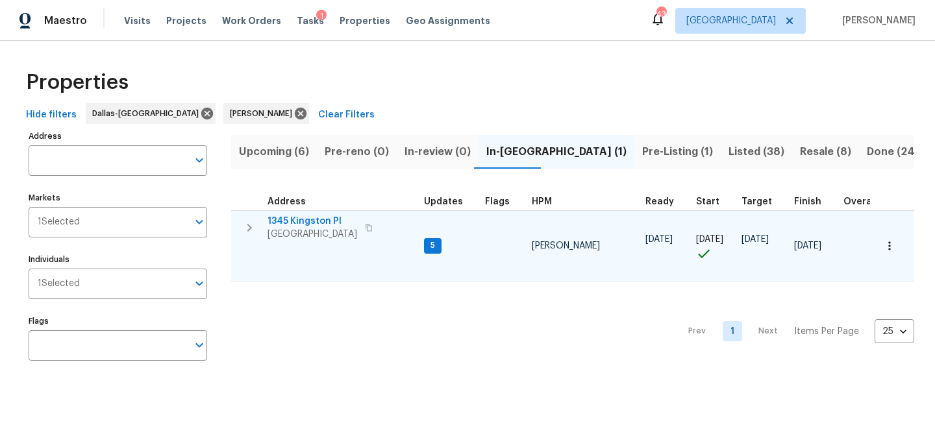
click at [297, 219] on span "1345 Kingston Pl" at bounding box center [312, 221] width 90 height 13
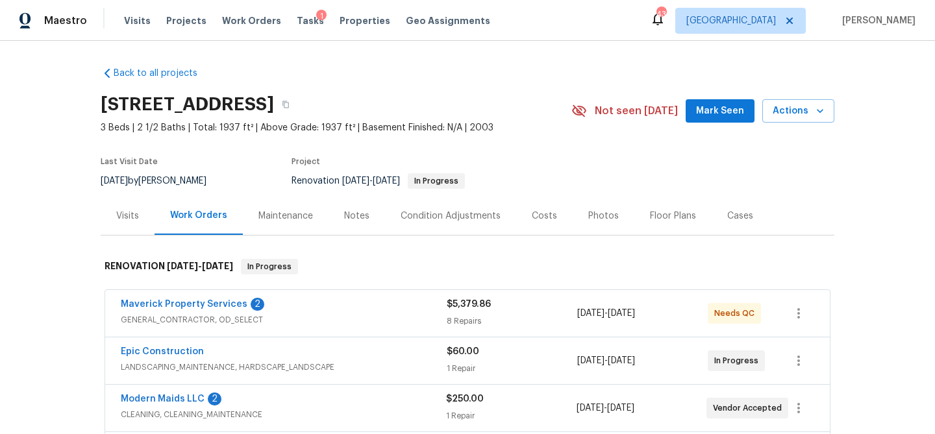
click at [349, 221] on div "Notes" at bounding box center [356, 216] width 25 height 13
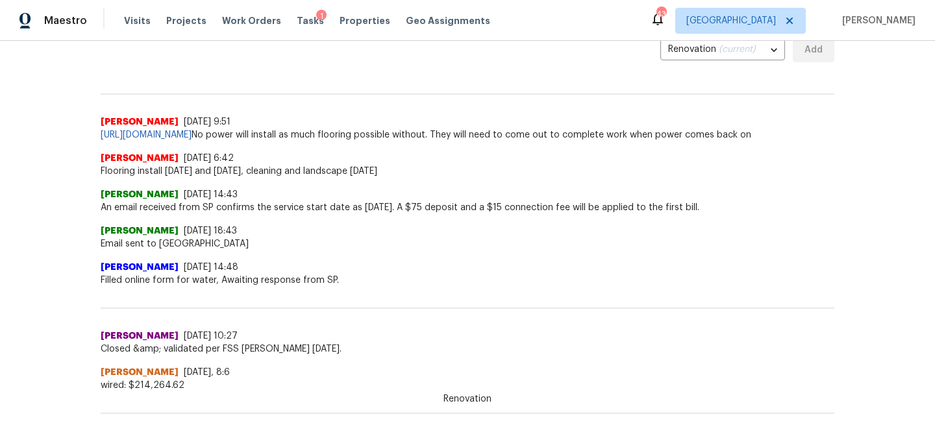
scroll to position [304, 0]
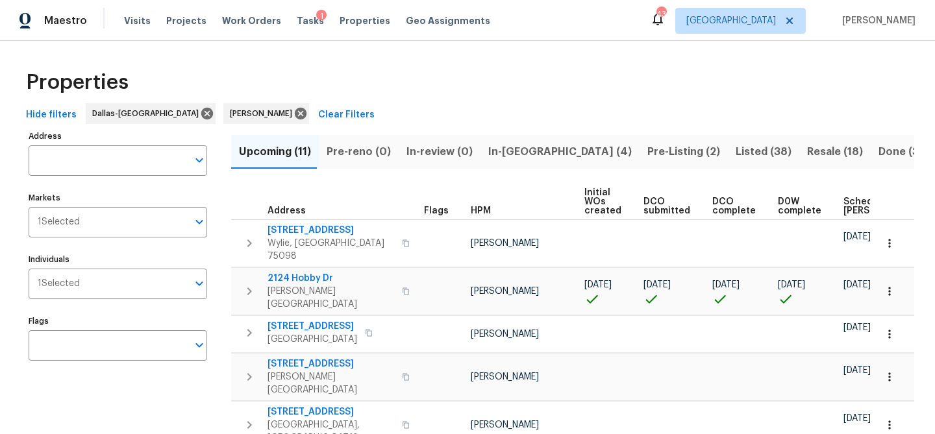
click at [504, 147] on span "In-[GEOGRAPHIC_DATA] (4)" at bounding box center [559, 152] width 143 height 18
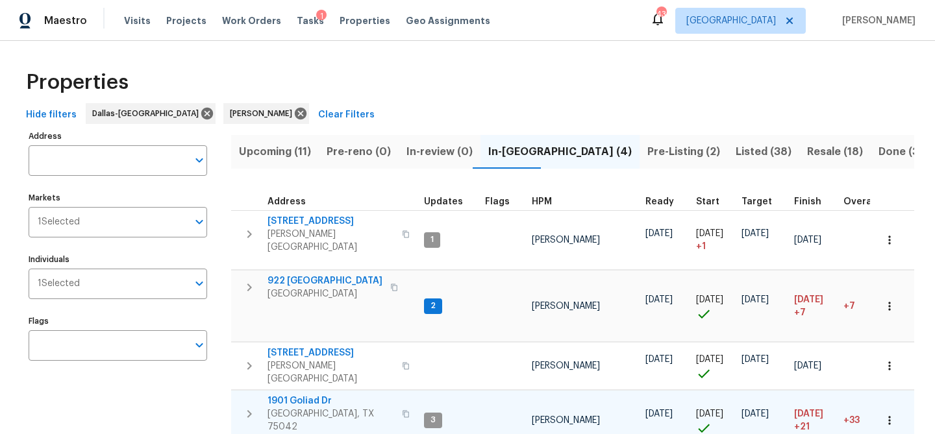
click at [293, 395] on span "1901 Goliad Dr" at bounding box center [330, 401] width 127 height 13
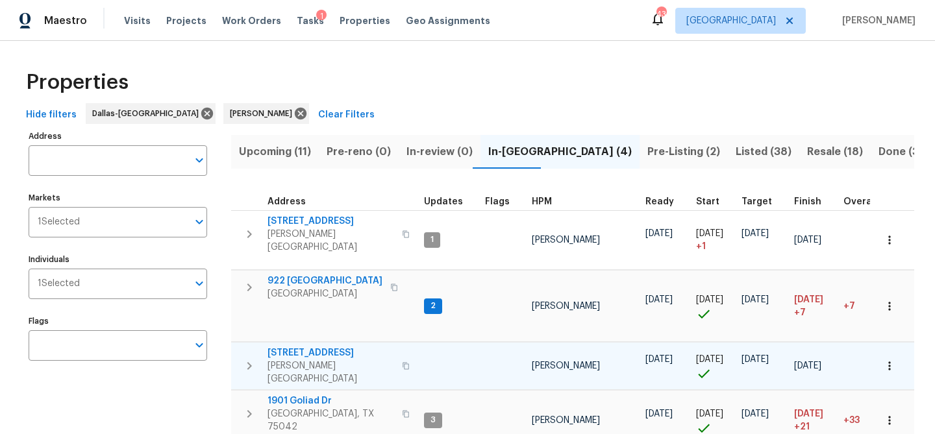
click at [306, 347] on span "9010 Bald Cypress St" at bounding box center [330, 353] width 127 height 13
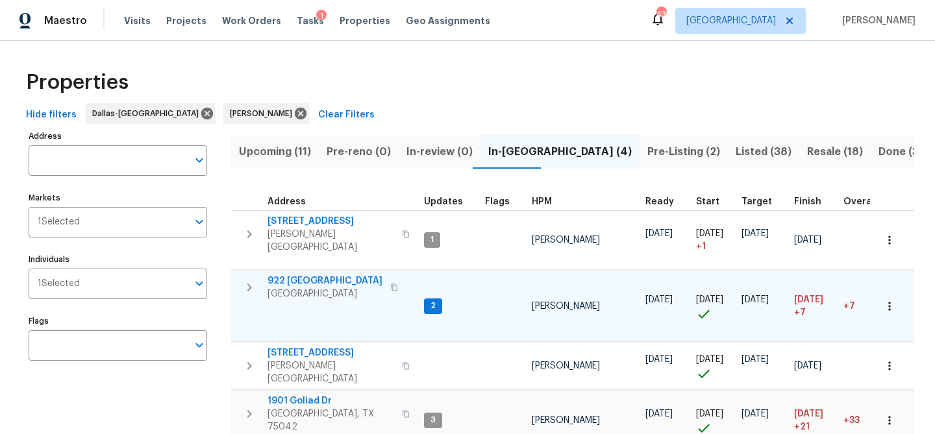
click at [293, 275] on span "922 Laguna Dr" at bounding box center [324, 281] width 115 height 13
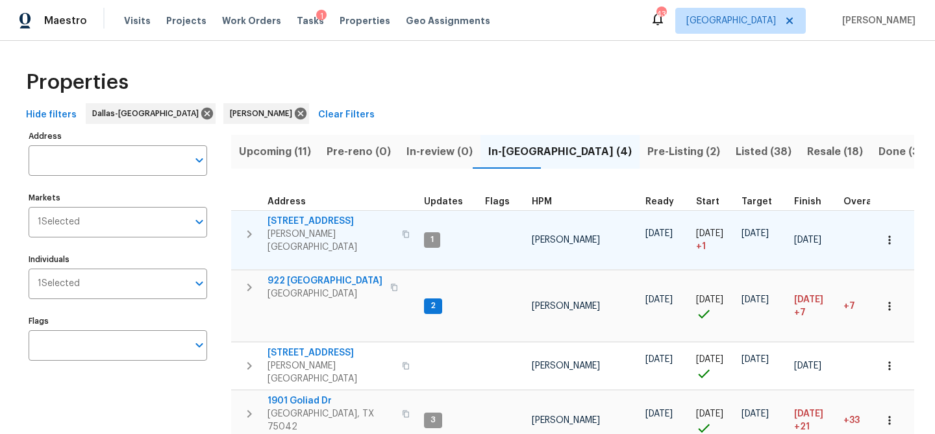
click at [299, 222] on span "309 Cherrywood Trl" at bounding box center [330, 221] width 127 height 13
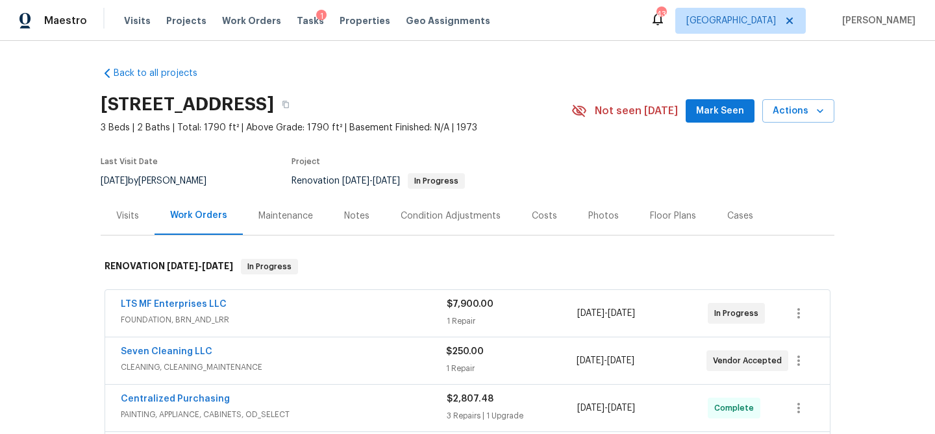
click at [352, 204] on div "Notes" at bounding box center [356, 216] width 56 height 38
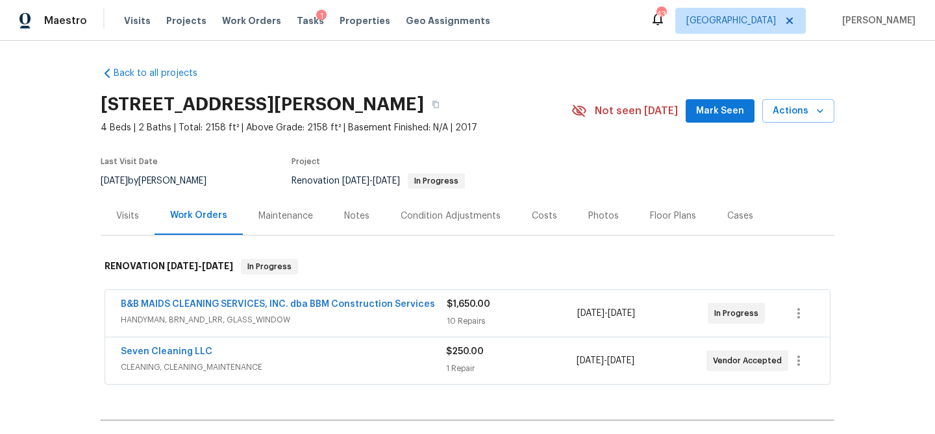
click at [352, 214] on div "Notes" at bounding box center [356, 216] width 25 height 13
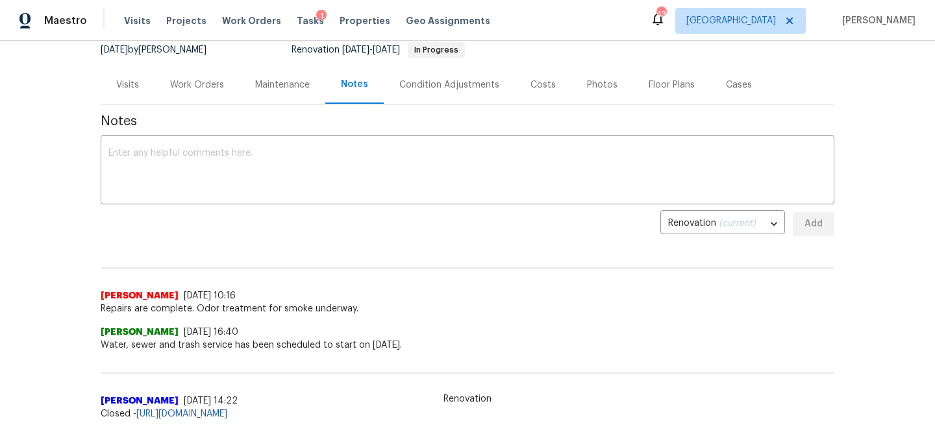
scroll to position [145, 0]
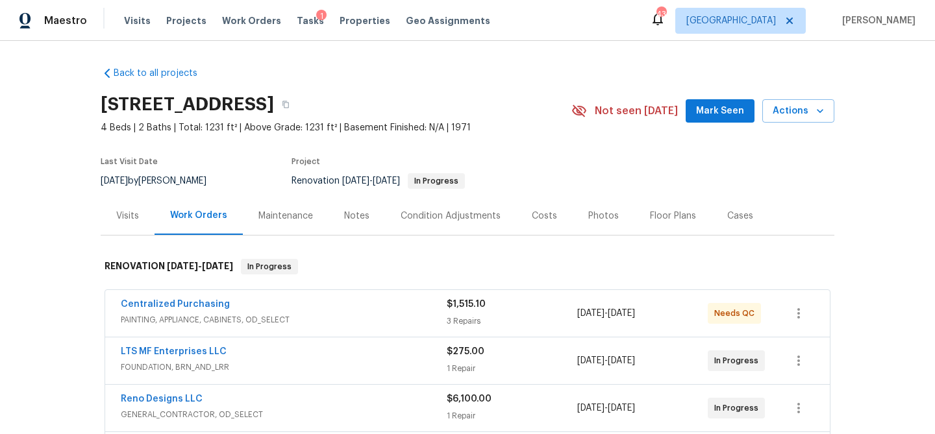
click at [356, 213] on div "Notes" at bounding box center [356, 216] width 25 height 13
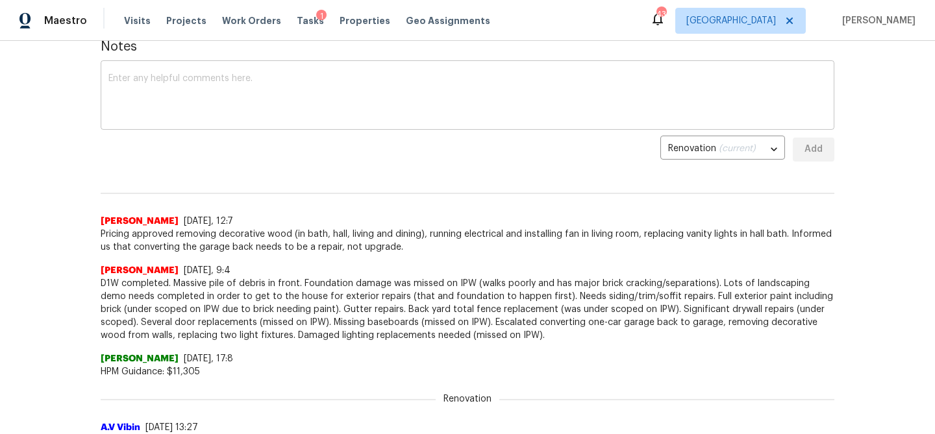
scroll to position [204, 0]
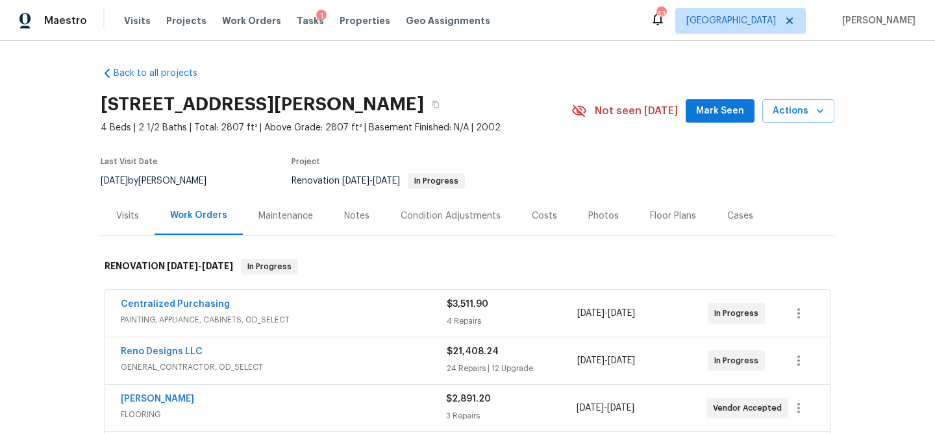
click at [344, 210] on div "Notes" at bounding box center [356, 216] width 25 height 13
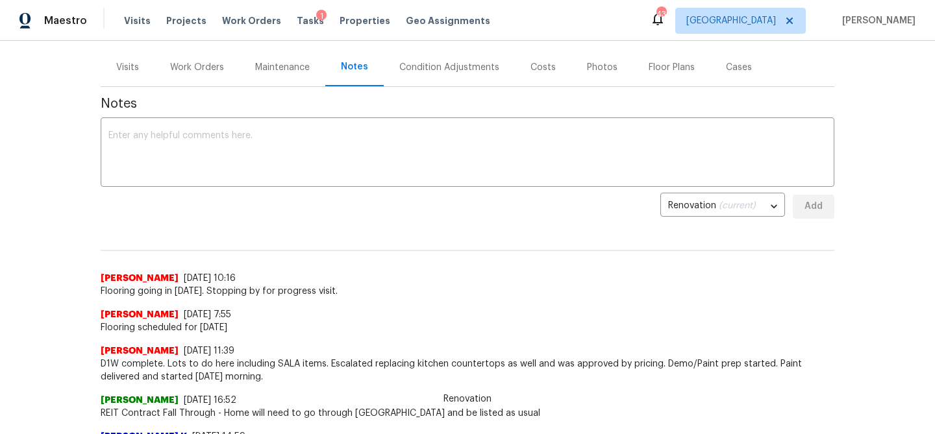
scroll to position [152, 0]
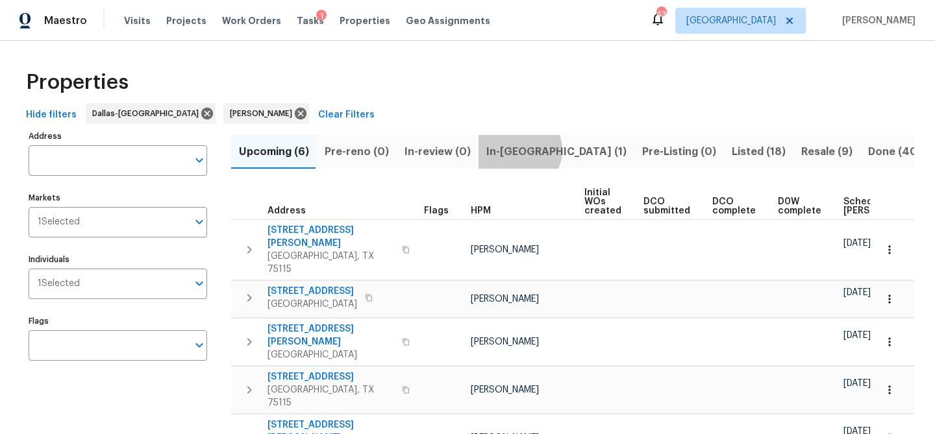
click at [512, 150] on span "In-[GEOGRAPHIC_DATA] (1)" at bounding box center [556, 152] width 140 height 18
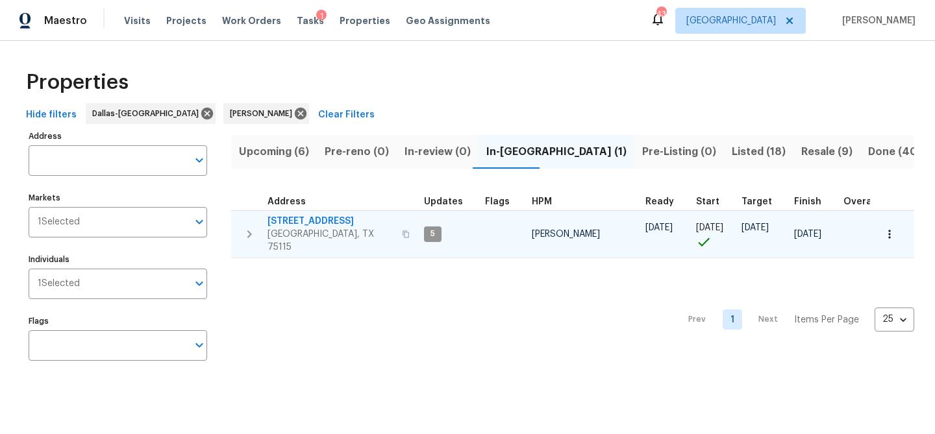
click at [323, 219] on span "[STREET_ADDRESS]" at bounding box center [330, 221] width 127 height 13
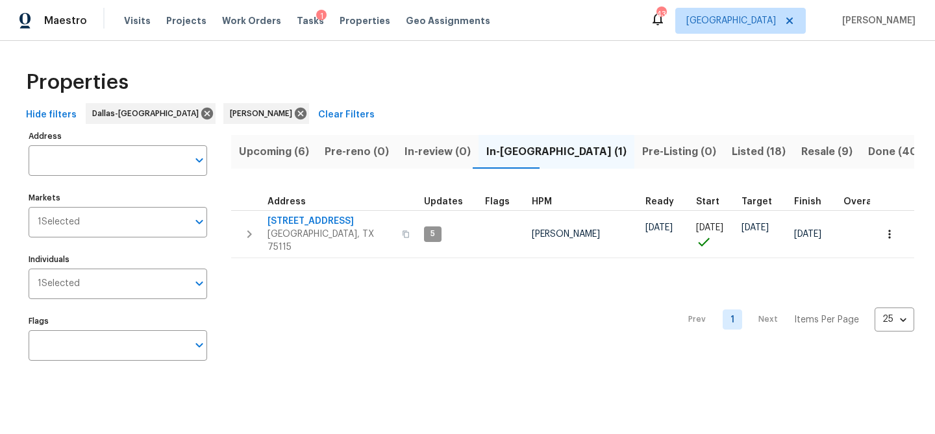
click at [287, 149] on span "Upcoming (6)" at bounding box center [274, 152] width 70 height 18
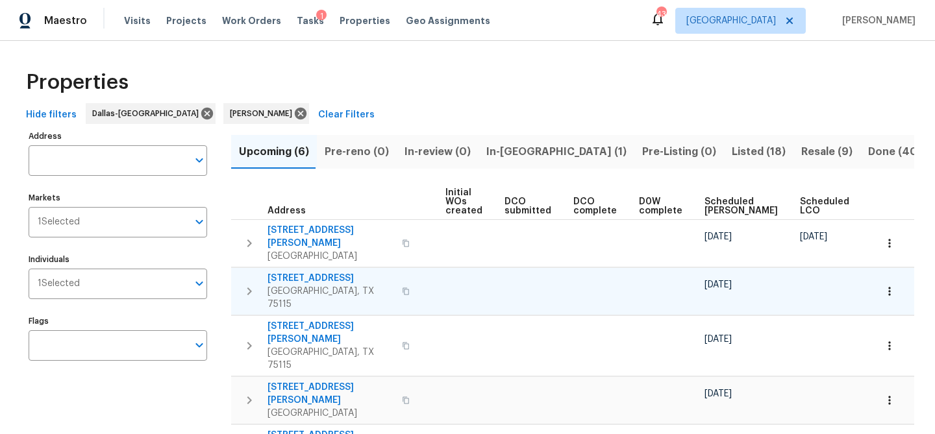
scroll to position [0, 143]
click at [903, 205] on button "button" at bounding box center [905, 206] width 4 height 4
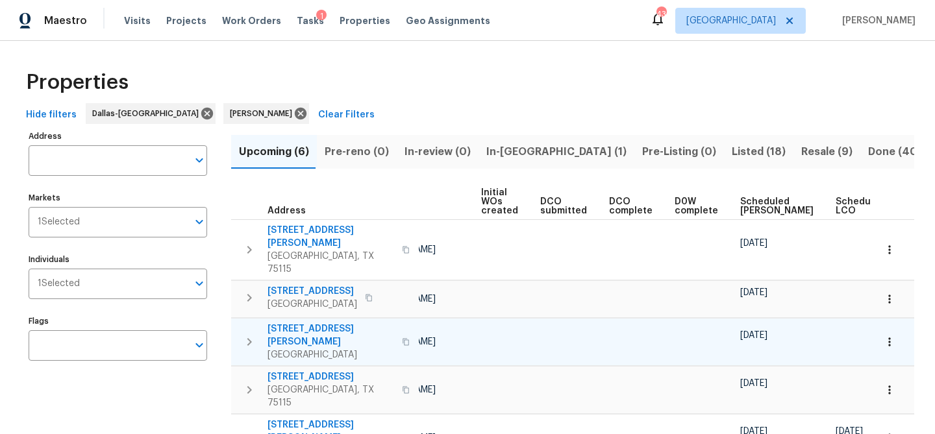
scroll to position [0, 158]
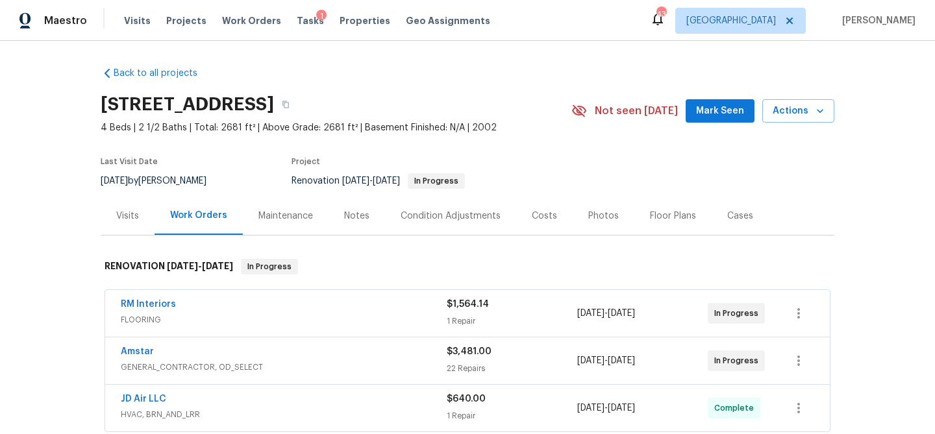
click at [357, 214] on div "Notes" at bounding box center [356, 216] width 25 height 13
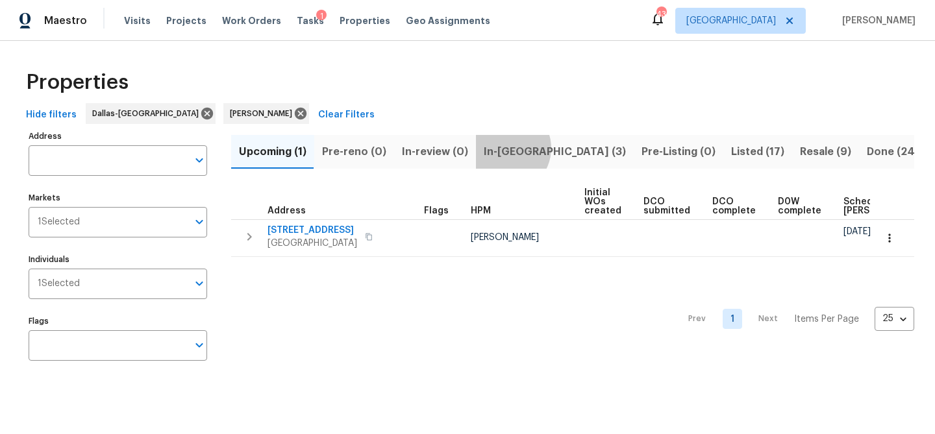
click at [500, 148] on span "In-[GEOGRAPHIC_DATA] (3)" at bounding box center [555, 152] width 142 height 18
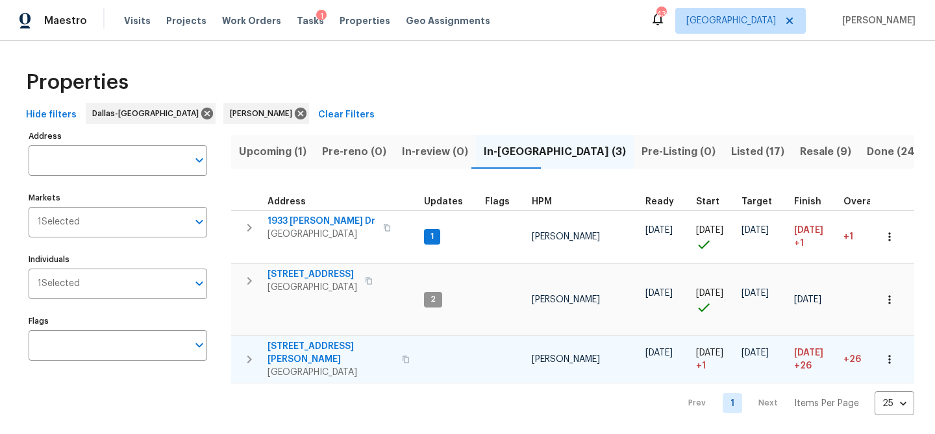
click at [272, 346] on span "6720 Craig St" at bounding box center [330, 353] width 127 height 26
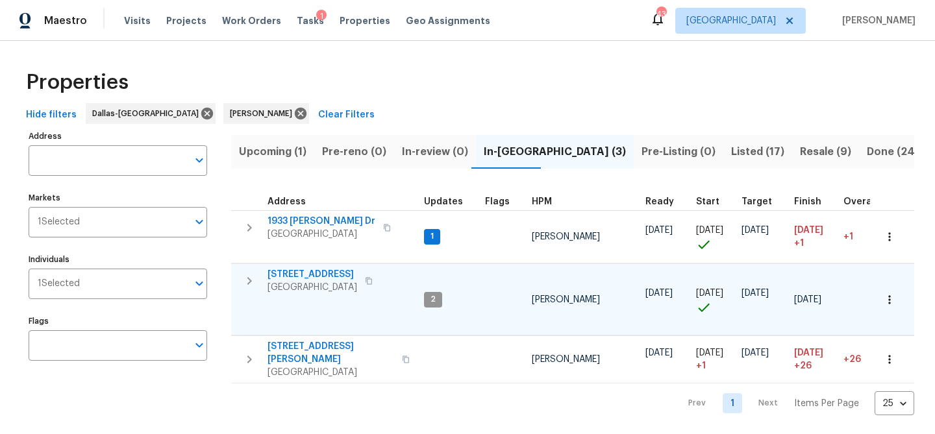
click at [297, 274] on span "3310 Bryn Mawr Dr" at bounding box center [312, 274] width 90 height 13
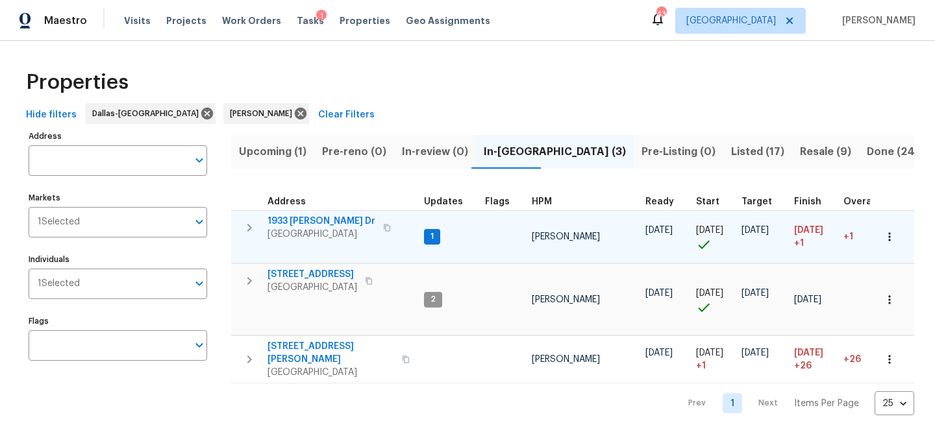
click at [306, 220] on span "1933 Sampsell Dr" at bounding box center [321, 221] width 108 height 13
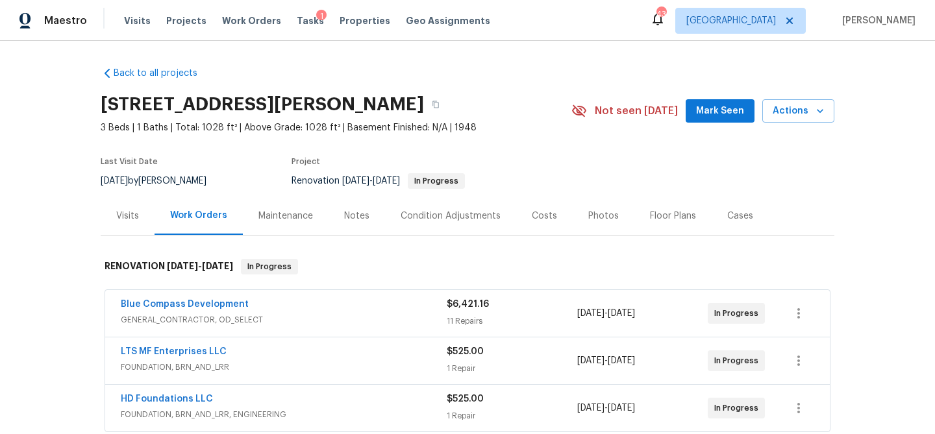
click at [341, 212] on div "Notes" at bounding box center [356, 216] width 56 height 38
click at [356, 210] on div "Notes" at bounding box center [356, 216] width 25 height 13
click at [358, 215] on div "Notes" at bounding box center [356, 216] width 25 height 13
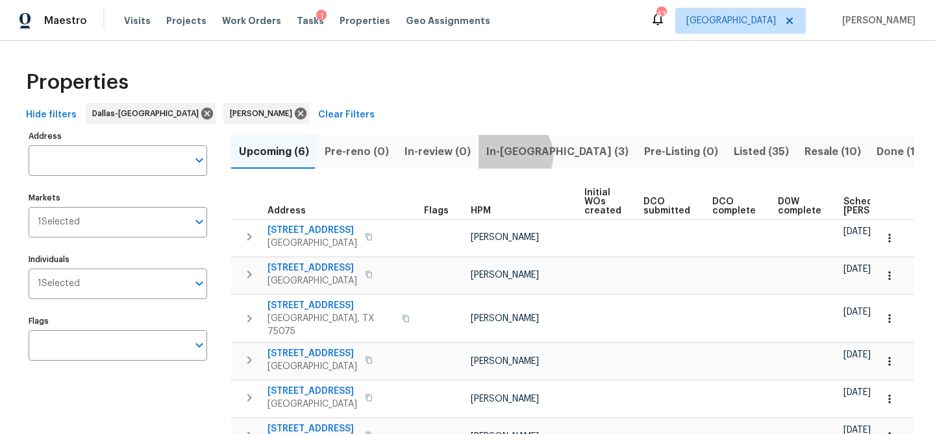
click at [504, 155] on span "In-[GEOGRAPHIC_DATA] (3)" at bounding box center [557, 152] width 142 height 18
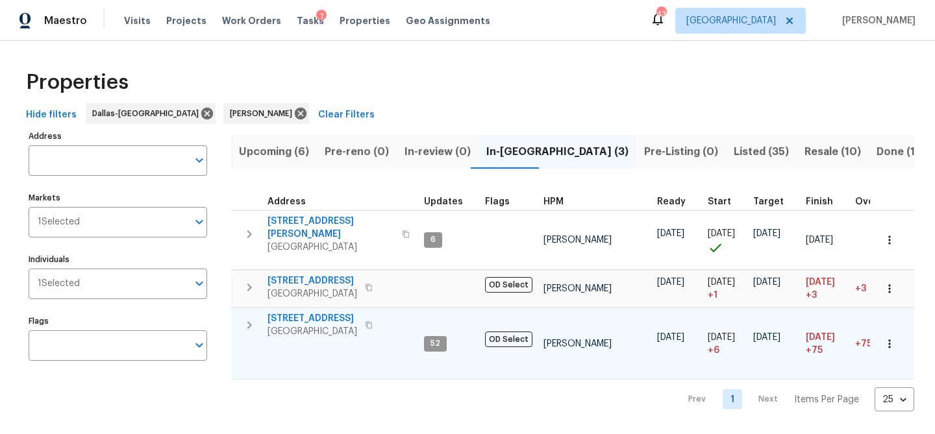
click at [286, 315] on span "6211 Crested Butte Dr" at bounding box center [312, 318] width 90 height 13
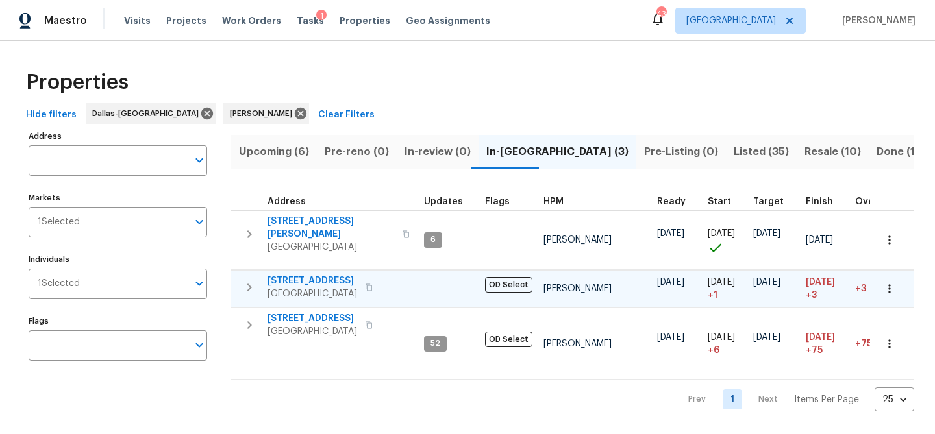
click at [295, 275] on span "2813 E 15th St" at bounding box center [312, 281] width 90 height 13
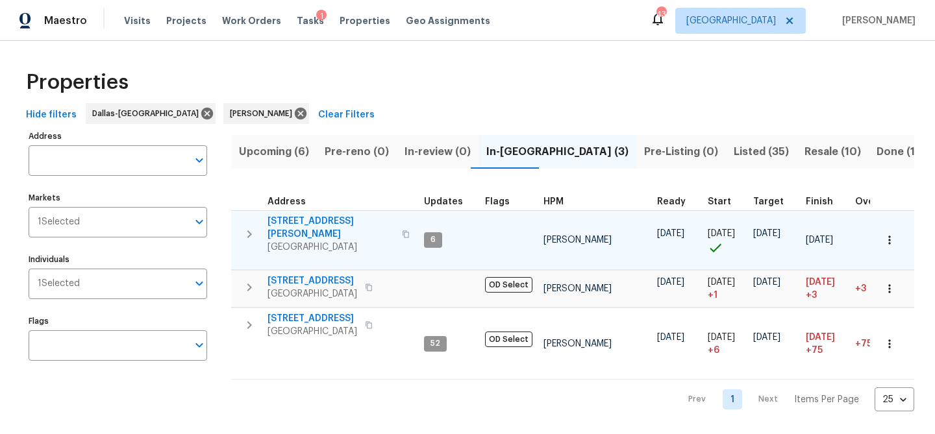
click at [302, 223] on span "435 Lynn St" at bounding box center [330, 228] width 127 height 26
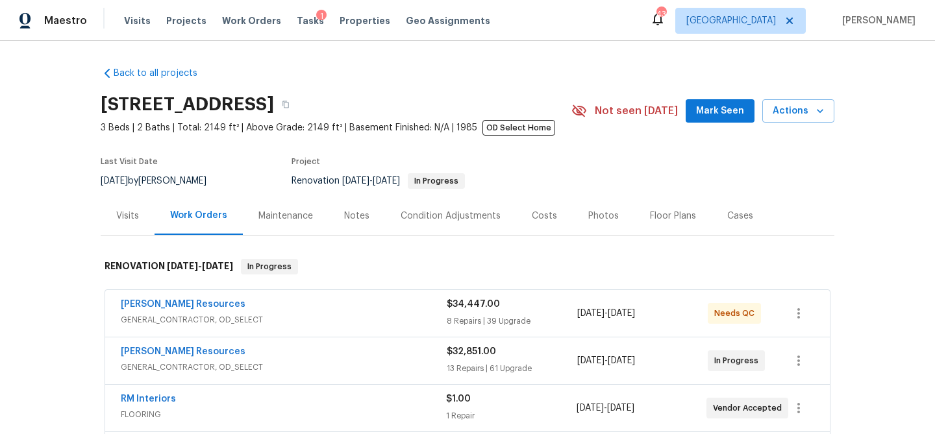
click at [357, 210] on div "Notes" at bounding box center [356, 216] width 25 height 13
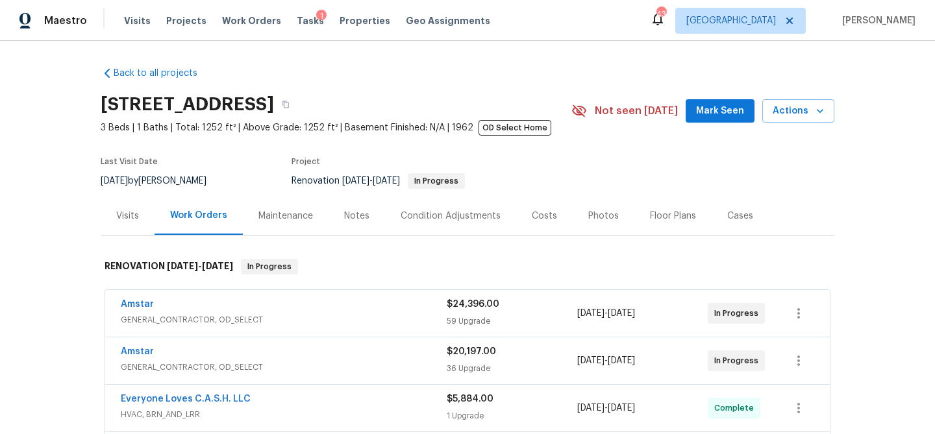
click at [348, 214] on div "Notes" at bounding box center [356, 216] width 25 height 13
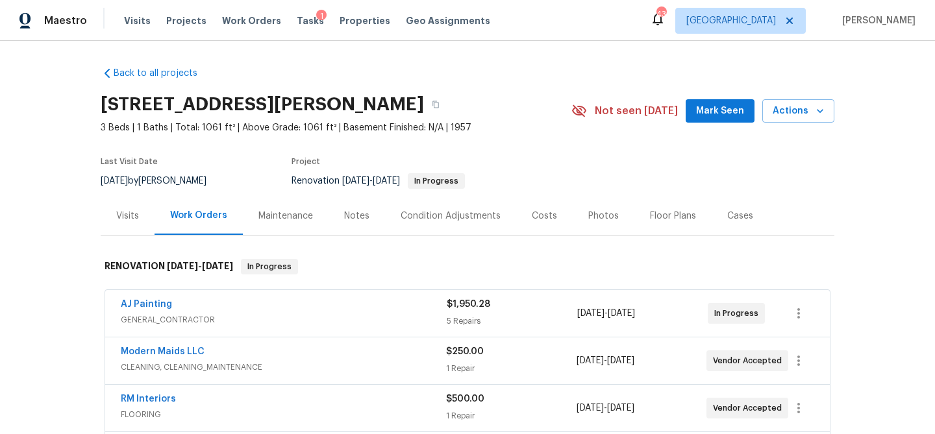
click at [346, 215] on div "Notes" at bounding box center [356, 216] width 25 height 13
